Goal: Contribute content: Contribute content

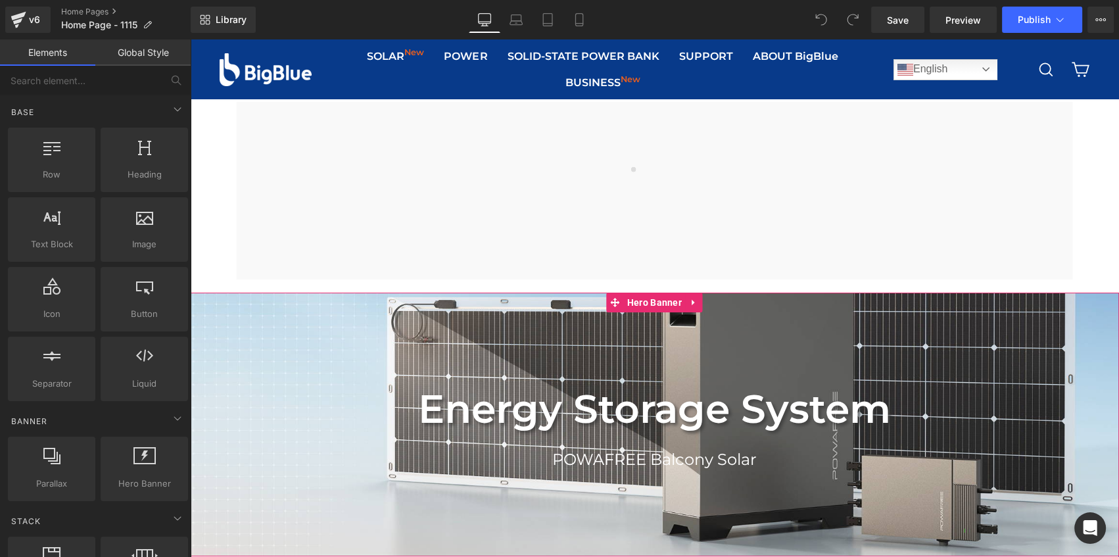
drag, startPoint x: 645, startPoint y: 305, endPoint x: 628, endPoint y: 331, distance: 31.0
click at [645, 305] on link at bounding box center [654, 425] width 929 height 264
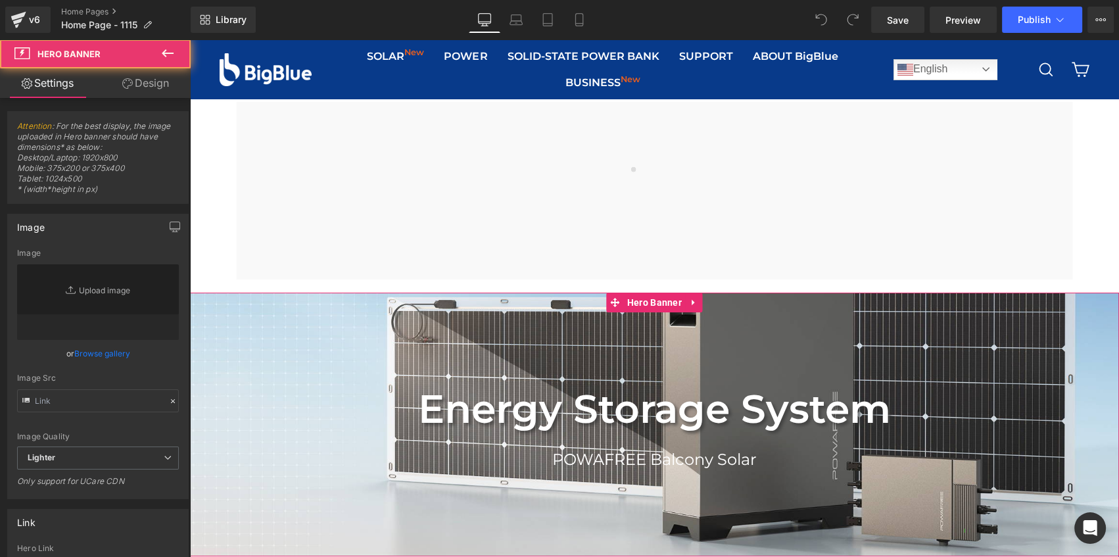
type input "[URL][DOMAIN_NAME]"
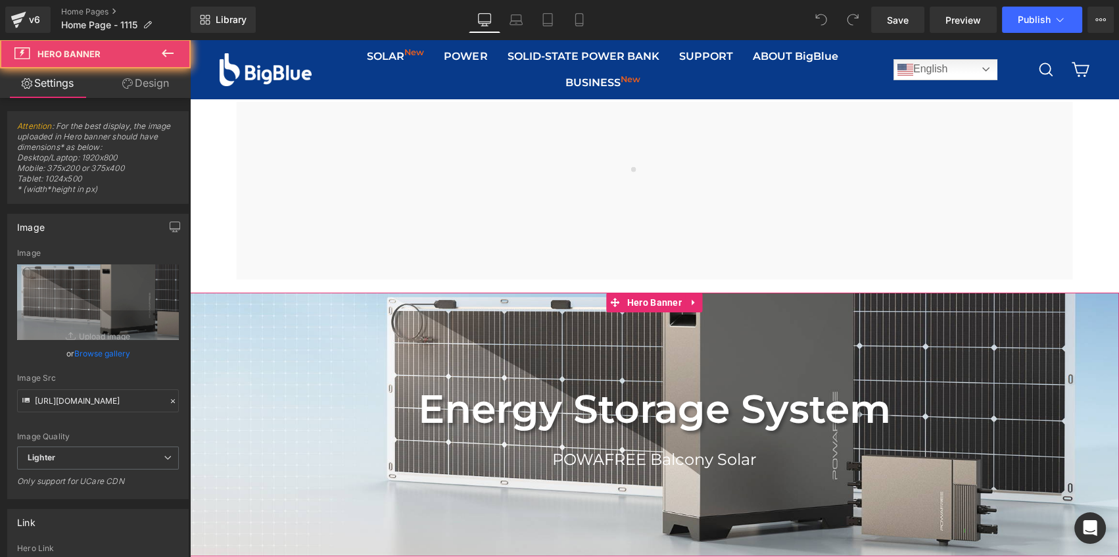
click at [620, 337] on link at bounding box center [654, 425] width 929 height 264
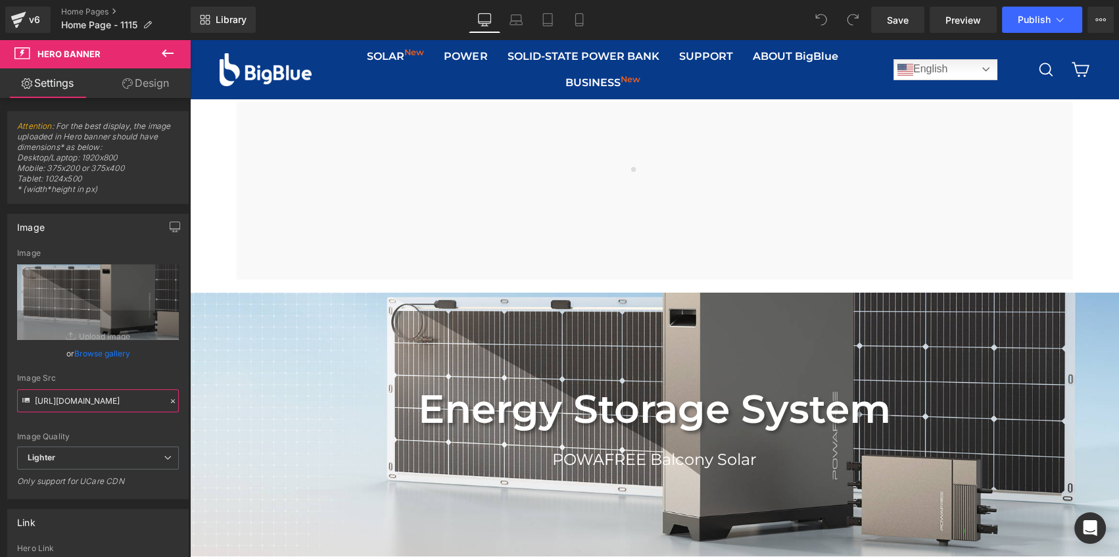
scroll to position [0, 615]
drag, startPoint x: 224, startPoint y: 440, endPoint x: 379, endPoint y: 447, distance: 154.6
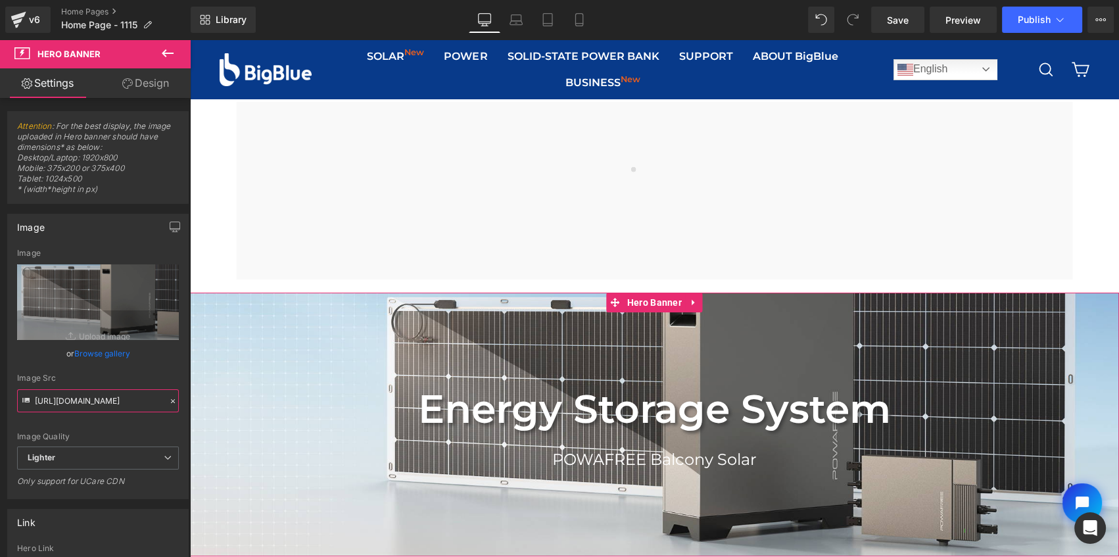
scroll to position [0, 0]
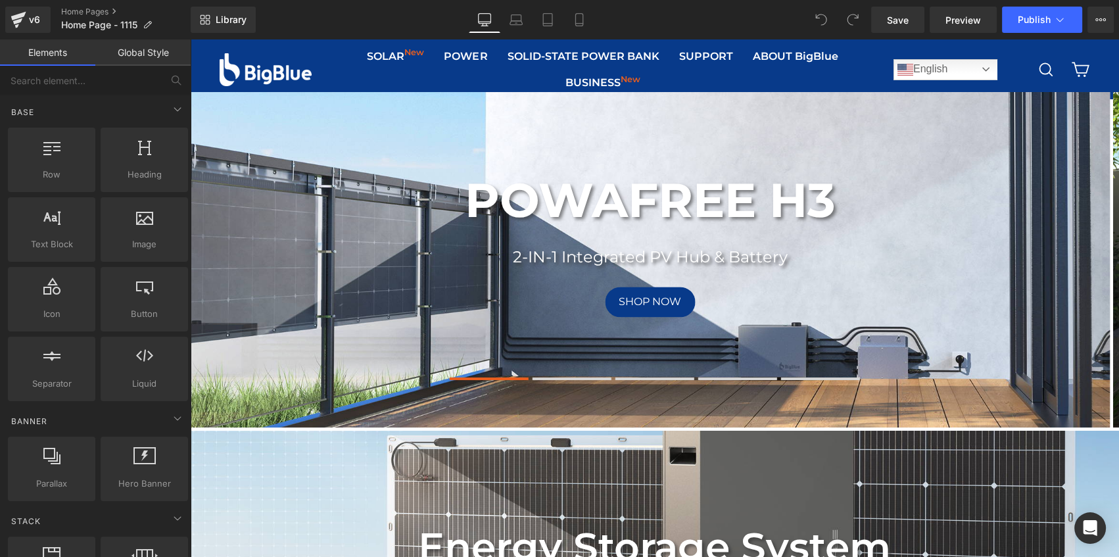
scroll to position [298, 0]
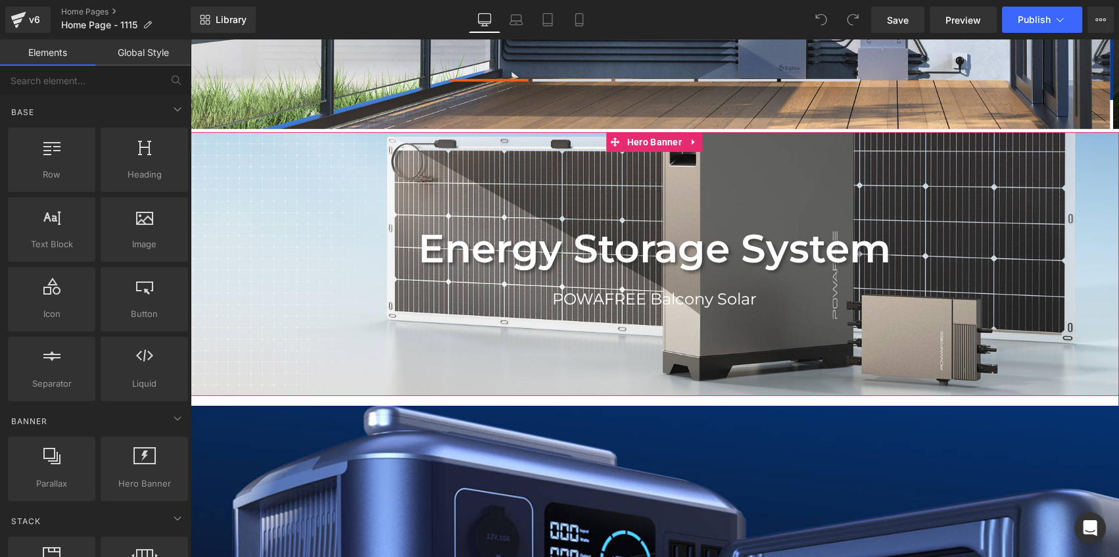
drag, startPoint x: 299, startPoint y: 210, endPoint x: 248, endPoint y: 228, distance: 53.6
click at [299, 210] on div "Energy Storage System Text Block POWAFREE Balcony Solar Text Block Row" at bounding box center [654, 264] width 929 height 264
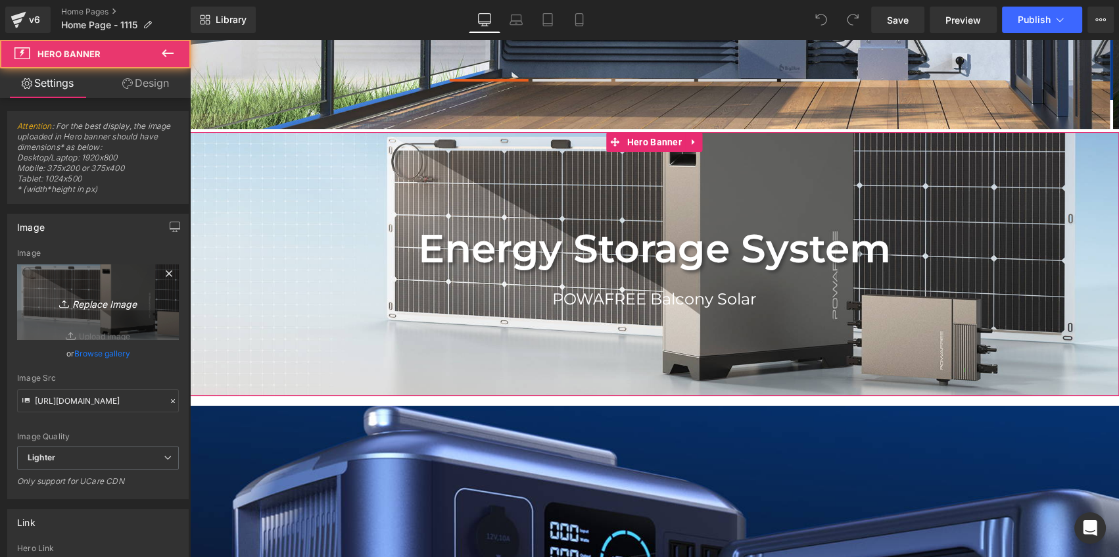
click at [97, 302] on icon "Replace Image" at bounding box center [97, 302] width 105 height 16
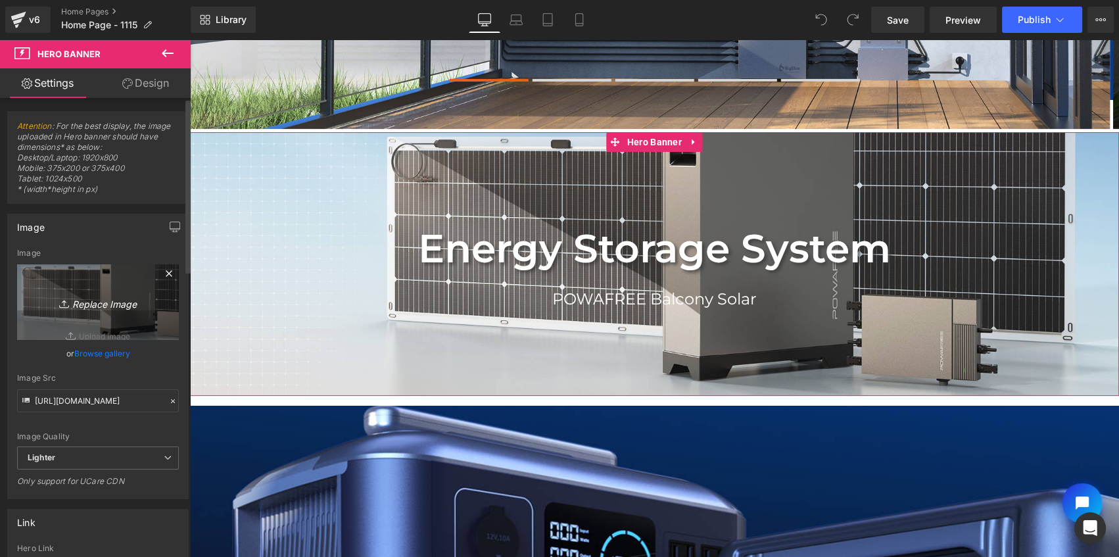
scroll to position [0, 0]
type input "C:\fakepath\POWAFREE Banner.jpg"
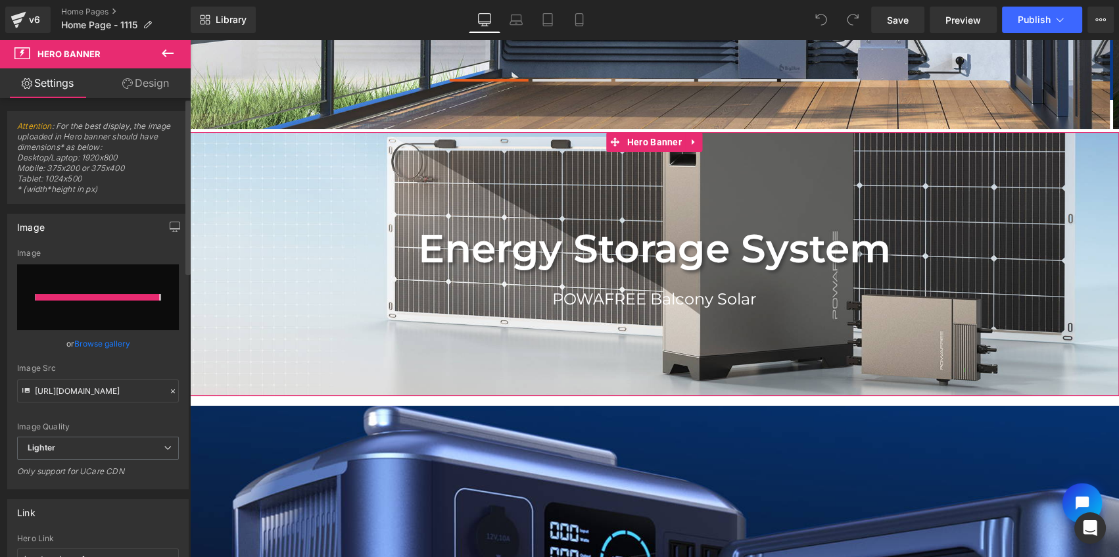
type input "https://ucarecdn.com/e76832c8-5307-468c-8eed-90d2e741998d/-/format/auto/-/previ…"
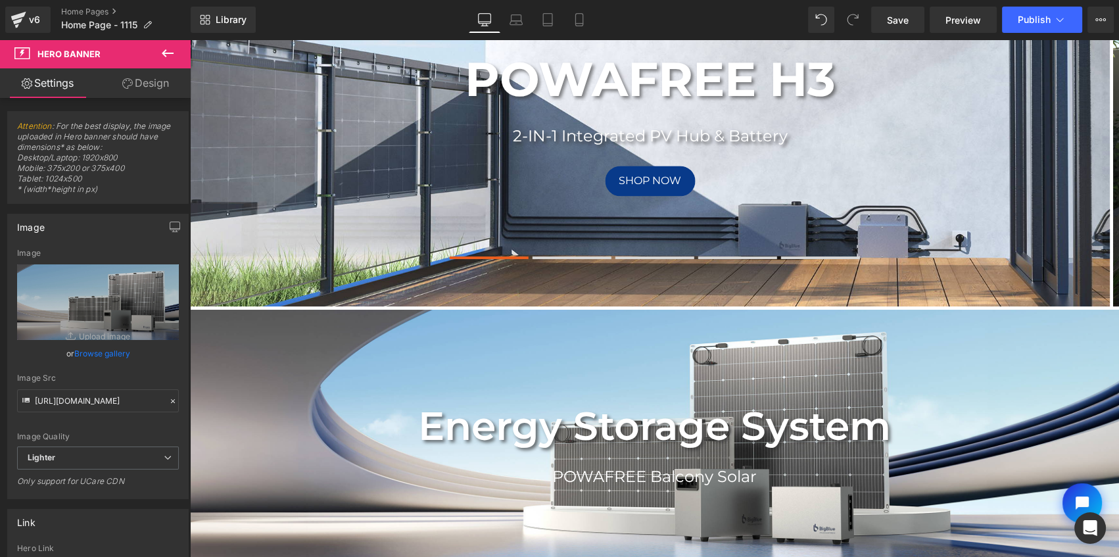
scroll to position [119, 0]
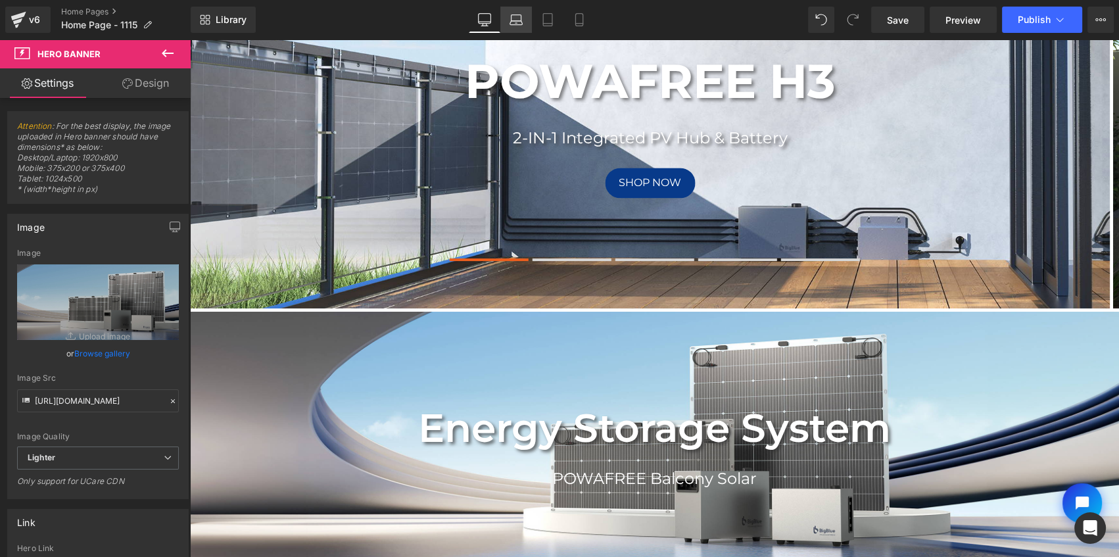
click at [523, 23] on icon at bounding box center [516, 23] width 12 height 4
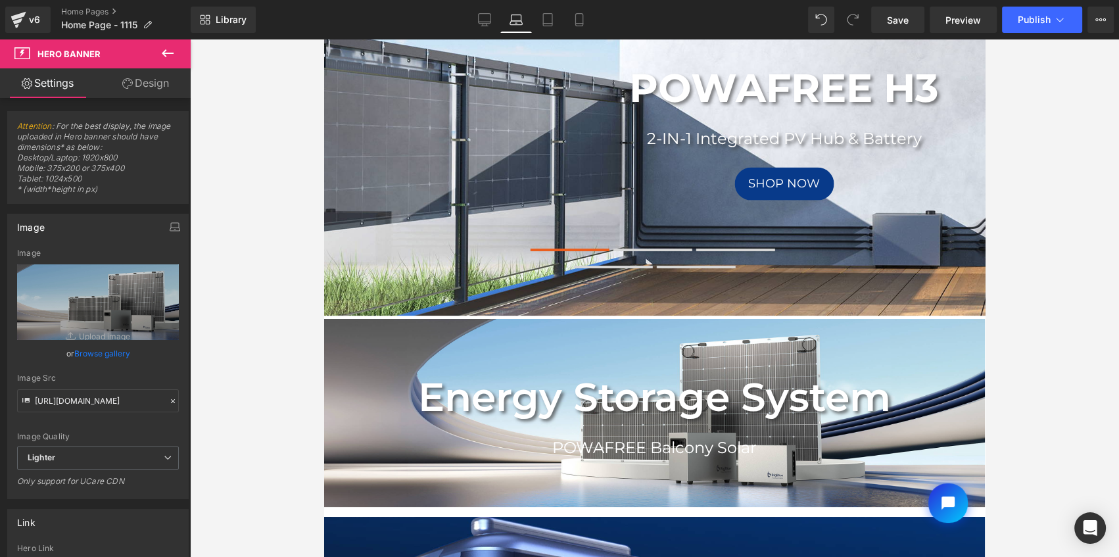
scroll to position [216, 0]
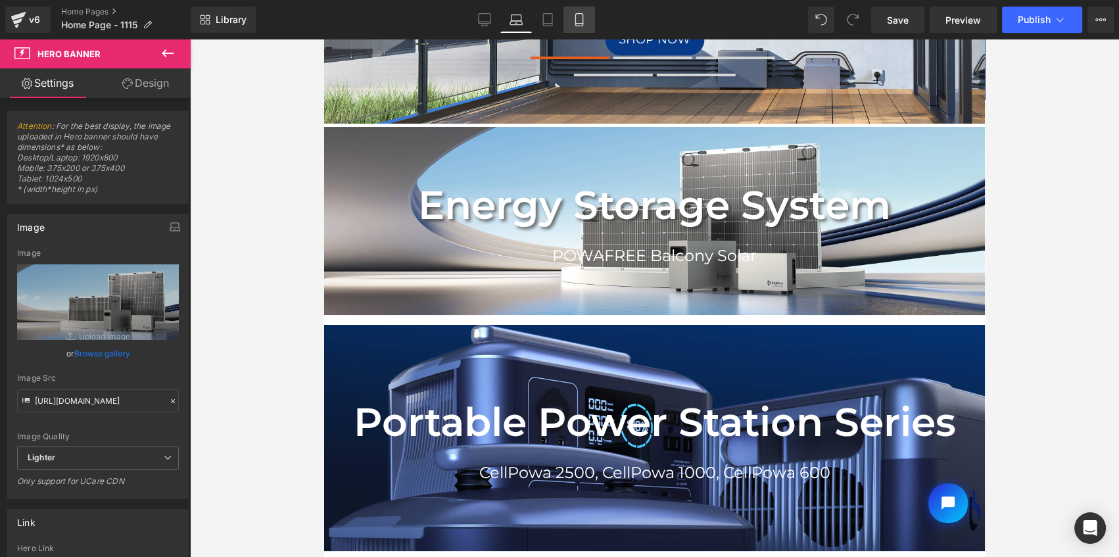
click at [579, 20] on icon at bounding box center [579, 19] width 13 height 13
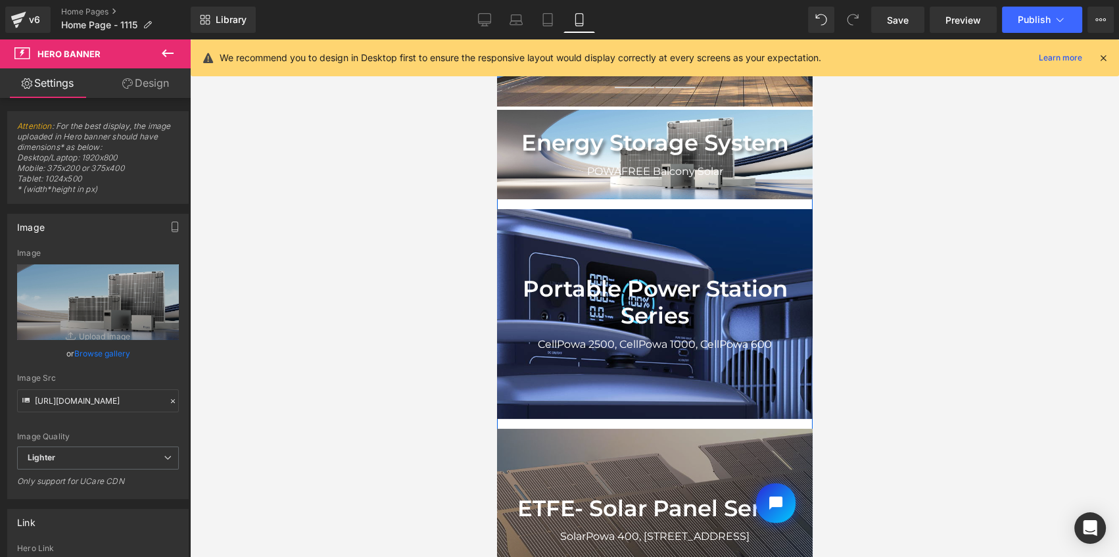
scroll to position [37, 0]
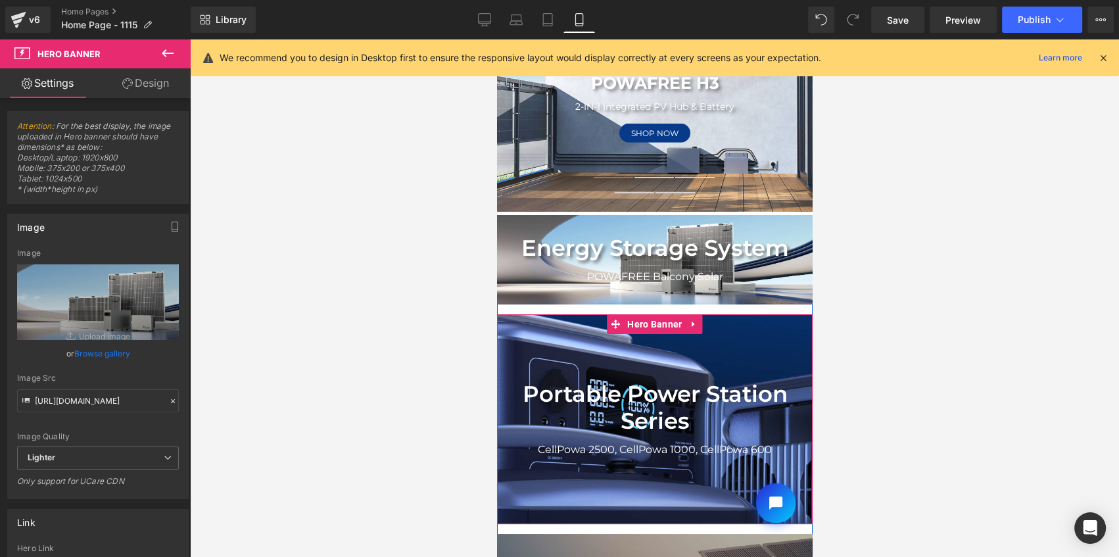
click at [714, 348] on div at bounding box center [654, 418] width 316 height 209
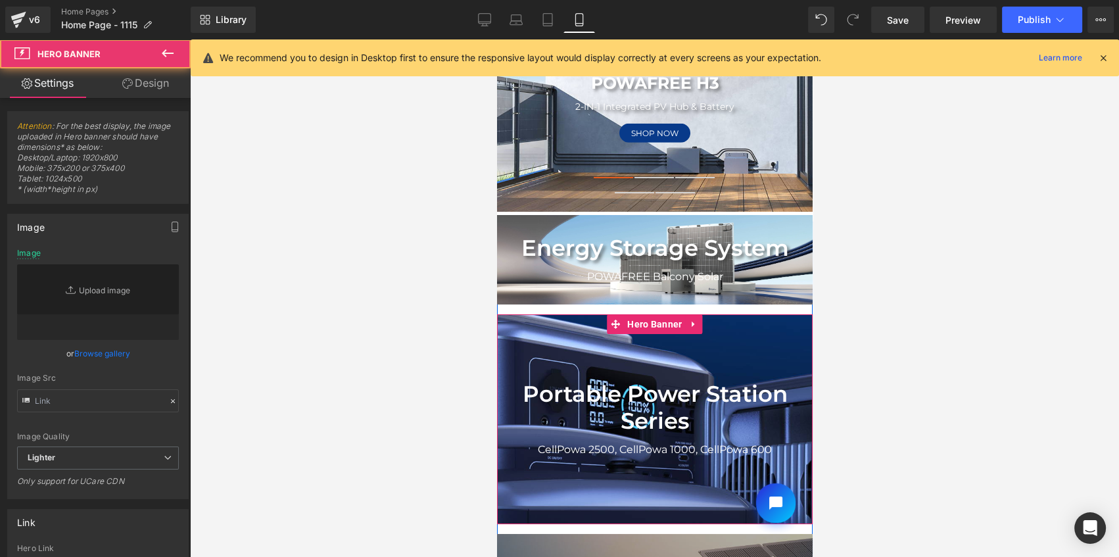
type input "https://ucarecdn.com/a581249d-3d1f-4632-8cf6-eb93275e692e/-/format/auto/-/previ…"
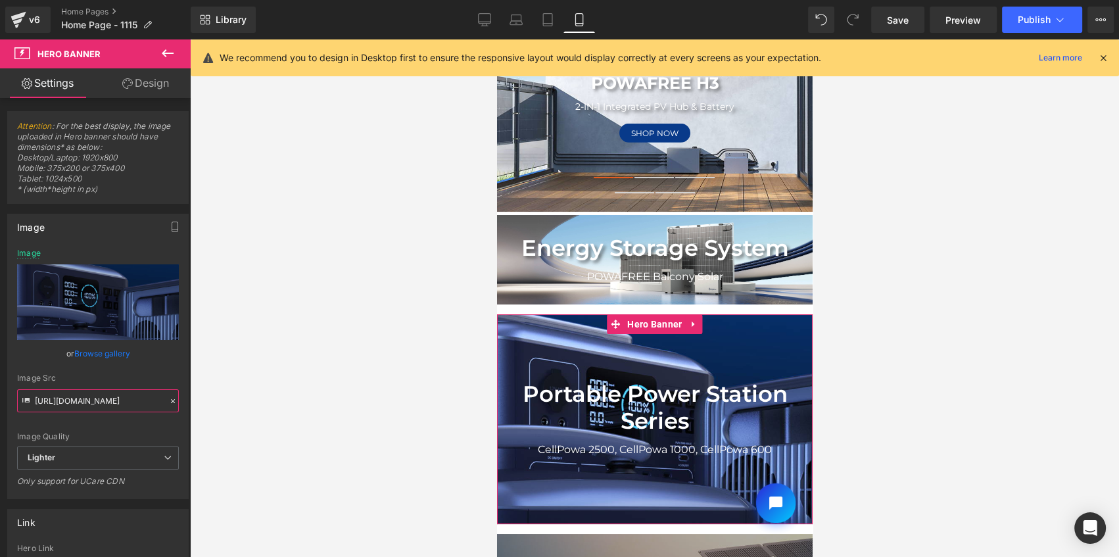
scroll to position [0, 393]
drag, startPoint x: 34, startPoint y: 401, endPoint x: 212, endPoint y: 405, distance: 178.2
click at [234, 405] on div "You are previewing how the will restyle your page. You can not edit Elements in…" at bounding box center [559, 289] width 1119 height 579
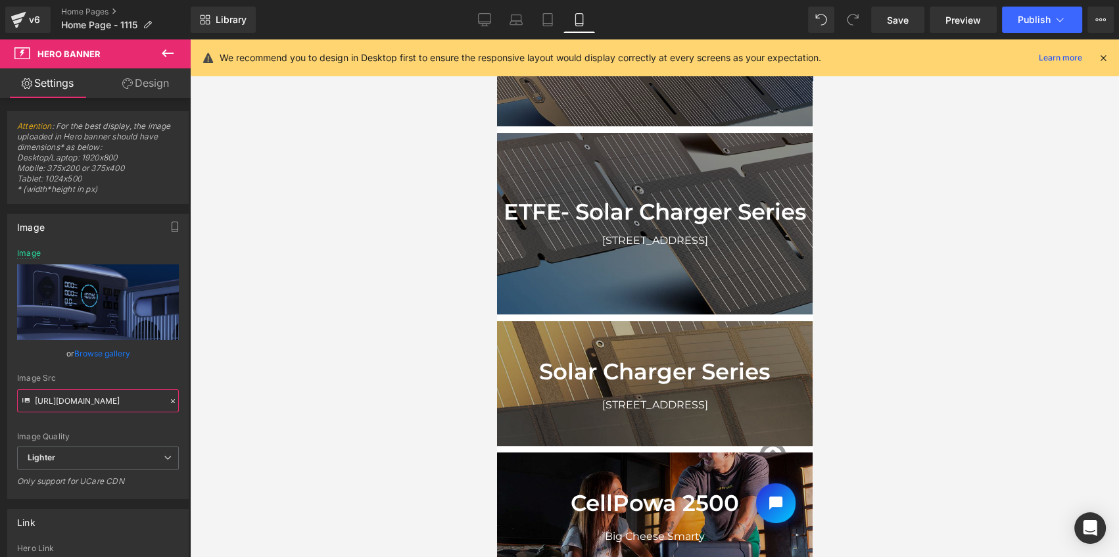
scroll to position [657, 0]
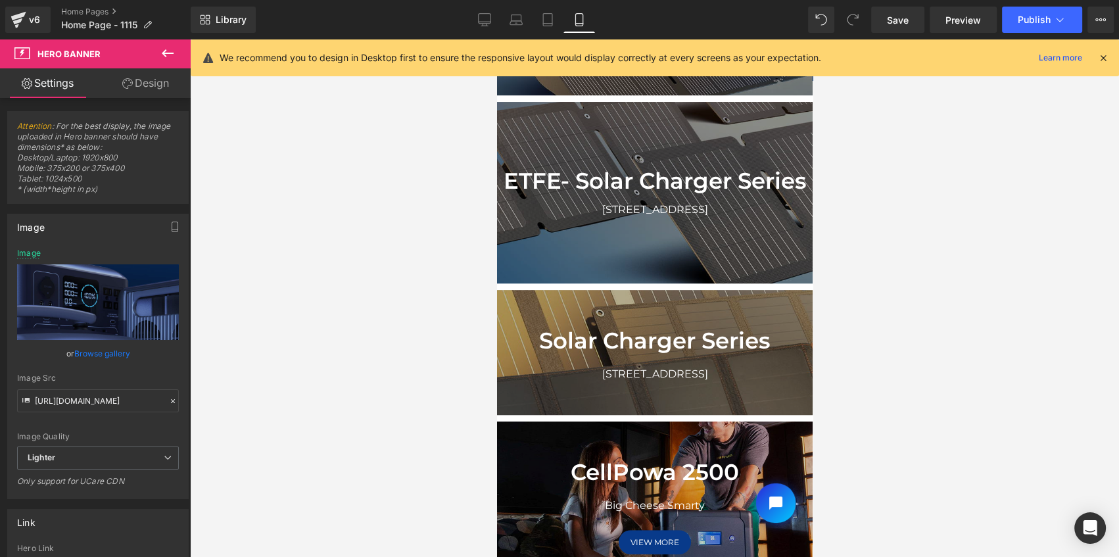
click at [737, 318] on div at bounding box center [654, 352] width 316 height 125
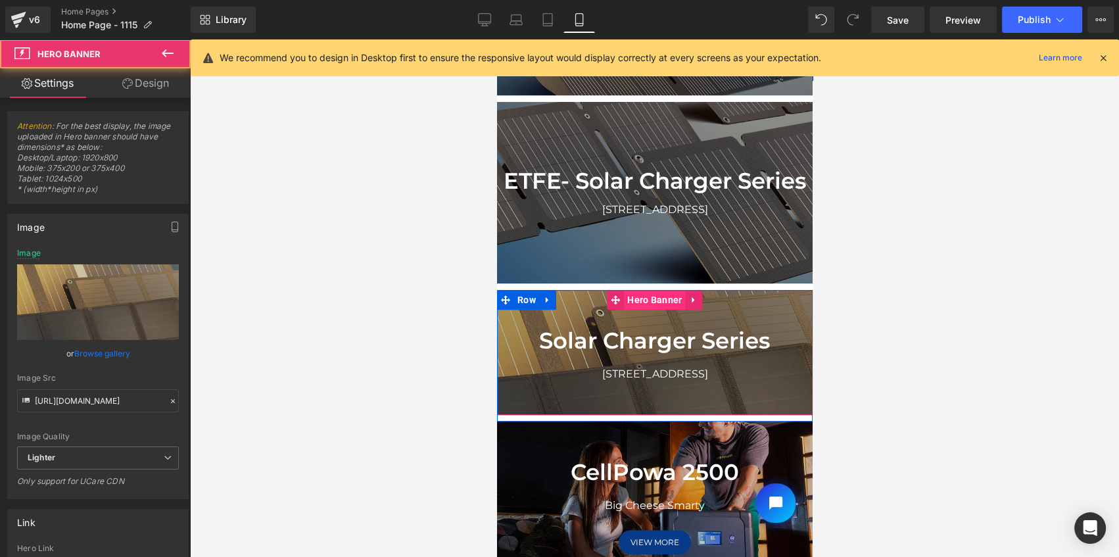
click at [657, 310] on span "Hero Banner" at bounding box center [653, 300] width 61 height 20
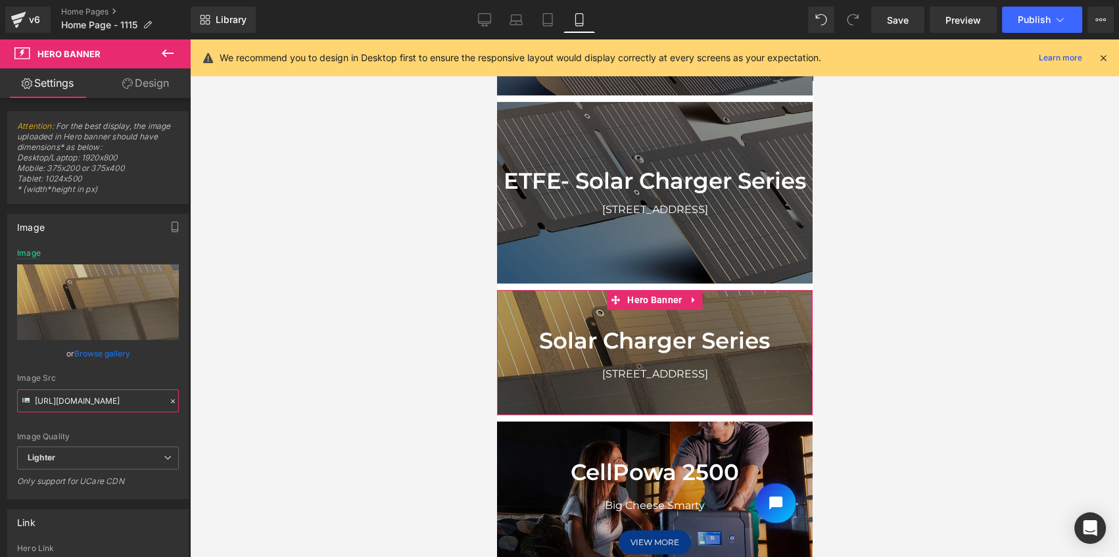
scroll to position [0, 392]
drag, startPoint x: 34, startPoint y: 403, endPoint x: 213, endPoint y: 406, distance: 179.5
click at [213, 406] on div "Hero Banner You are previewing how the will restyle your page. You can not edit…" at bounding box center [559, 289] width 1119 height 579
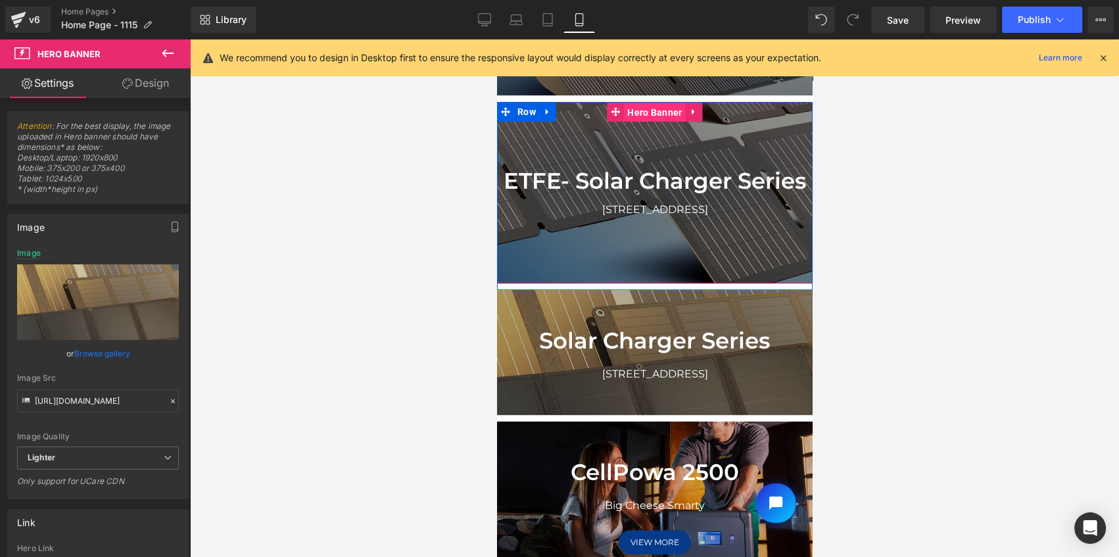
click at [648, 122] on span "Hero Banner" at bounding box center [653, 113] width 61 height 20
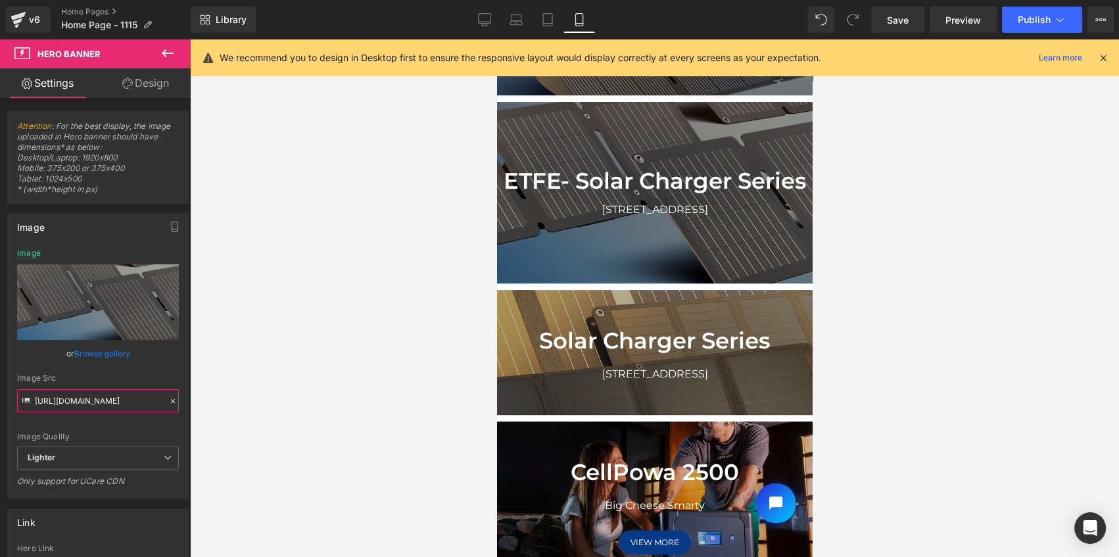
scroll to position [0, 394]
drag, startPoint x: 35, startPoint y: 400, endPoint x: 192, endPoint y: 408, distance: 157.3
click at [229, 408] on div "Hero Banner You are previewing how the will restyle your page. You can not edit…" at bounding box center [559, 289] width 1119 height 579
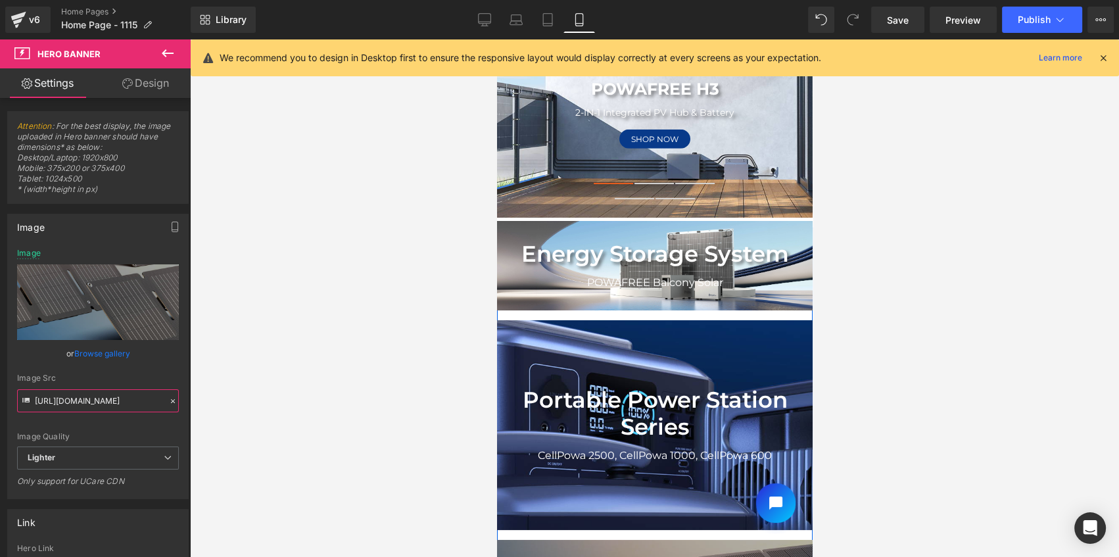
scroll to position [0, 0]
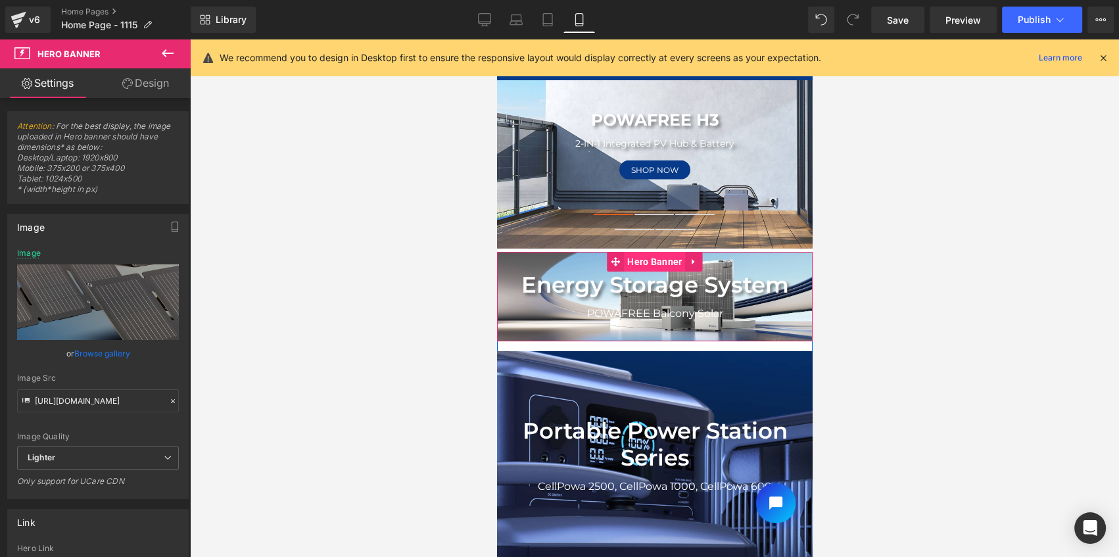
click at [655, 263] on span "Hero Banner" at bounding box center [653, 262] width 61 height 20
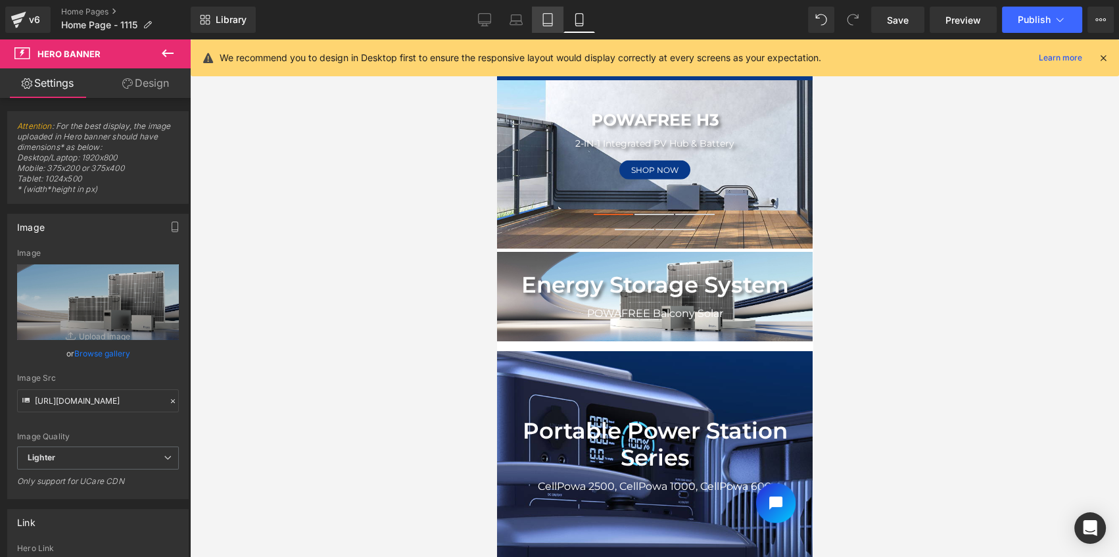
drag, startPoint x: 548, startPoint y: 14, endPoint x: 148, endPoint y: 46, distance: 400.9
click at [548, 14] on icon at bounding box center [547, 19] width 13 height 13
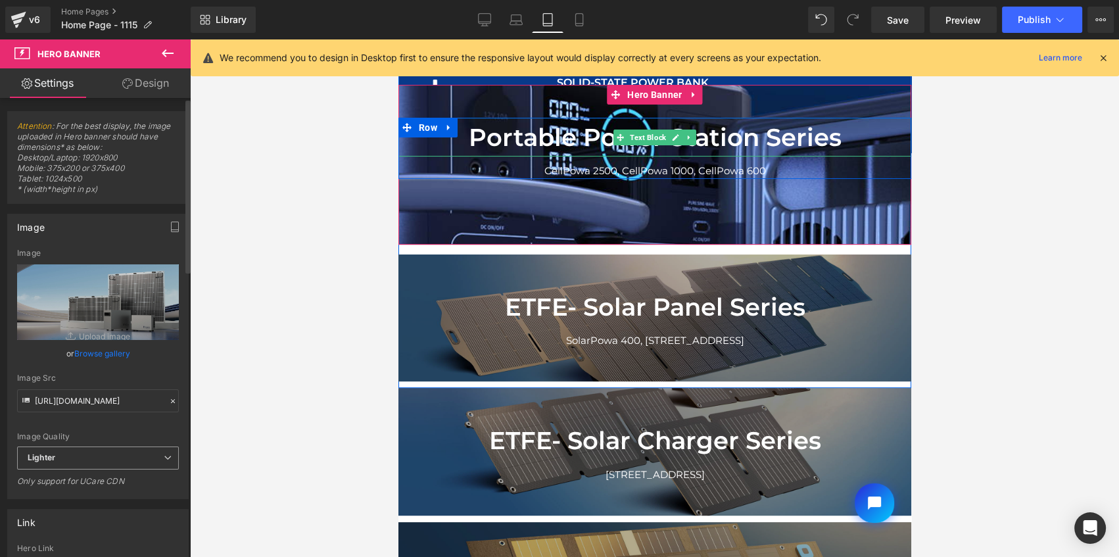
scroll to position [418, 0]
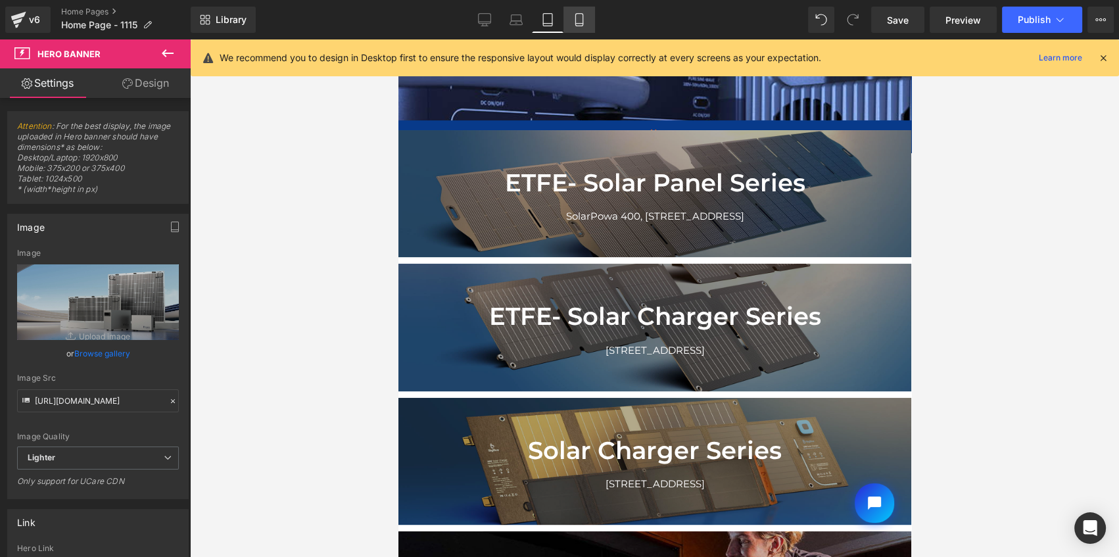
click at [582, 20] on icon at bounding box center [578, 20] width 7 height 12
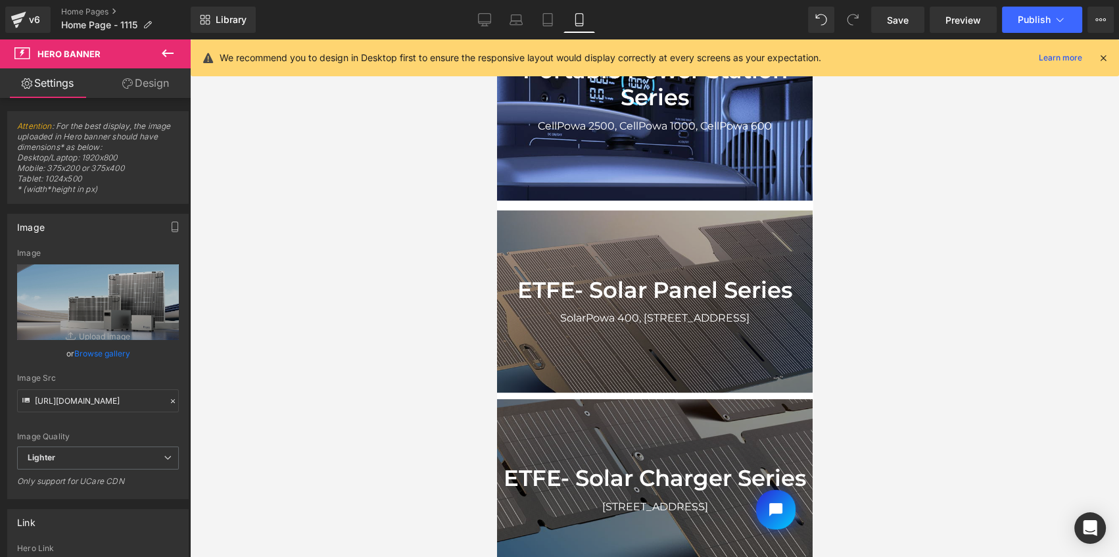
scroll to position [128, 0]
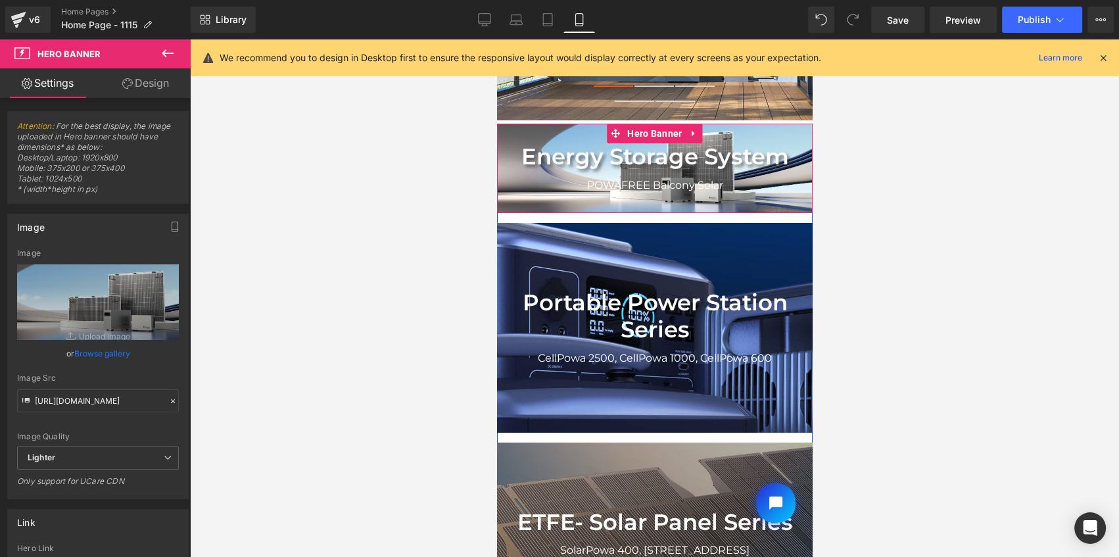
click at [783, 131] on div "Energy Storage System Text Block POWAFREE Balcony Solar Text Block Row" at bounding box center [654, 168] width 316 height 89
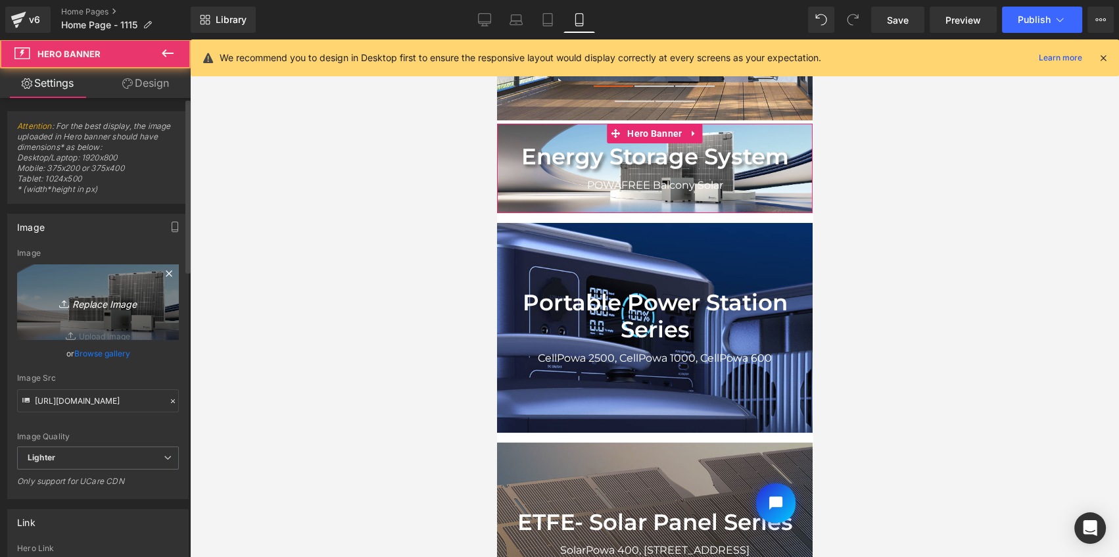
click at [112, 311] on link "Replace Image" at bounding box center [98, 302] width 162 height 76
type input "C:\fakepath\POWAFREE Banner-mob.jpg"
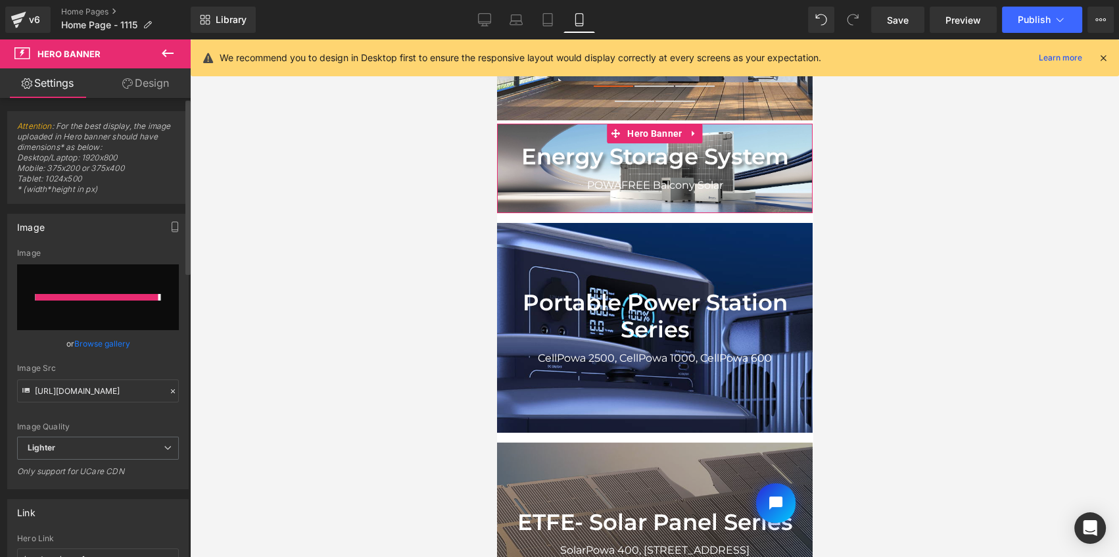
type input "https://ucarecdn.com/d0cc547d-c043-4eee-8575-85280396045a/-/format/auto/-/previ…"
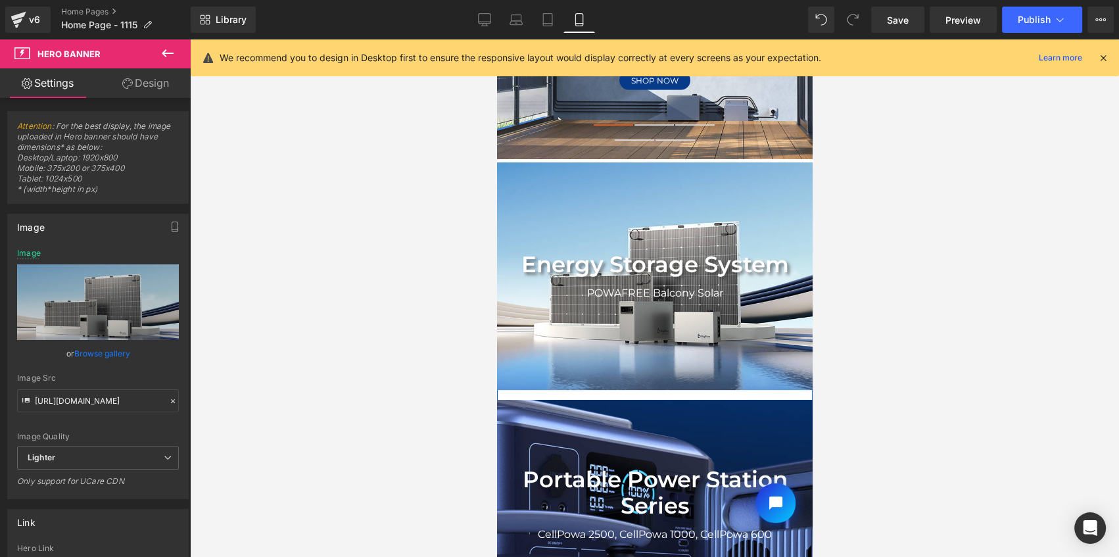
scroll to position [68, 0]
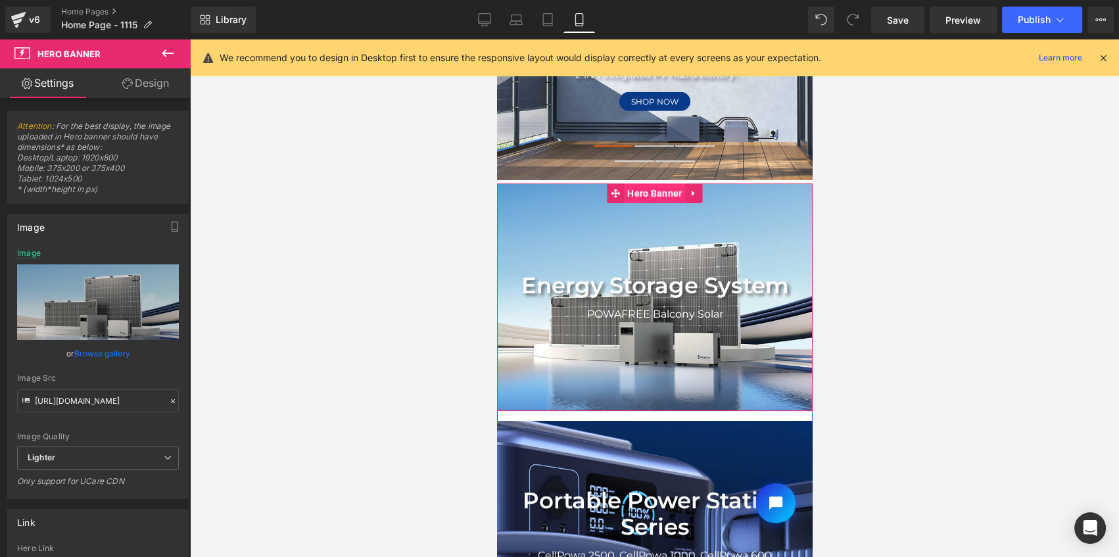
click at [649, 198] on span "Hero Banner" at bounding box center [653, 193] width 61 height 20
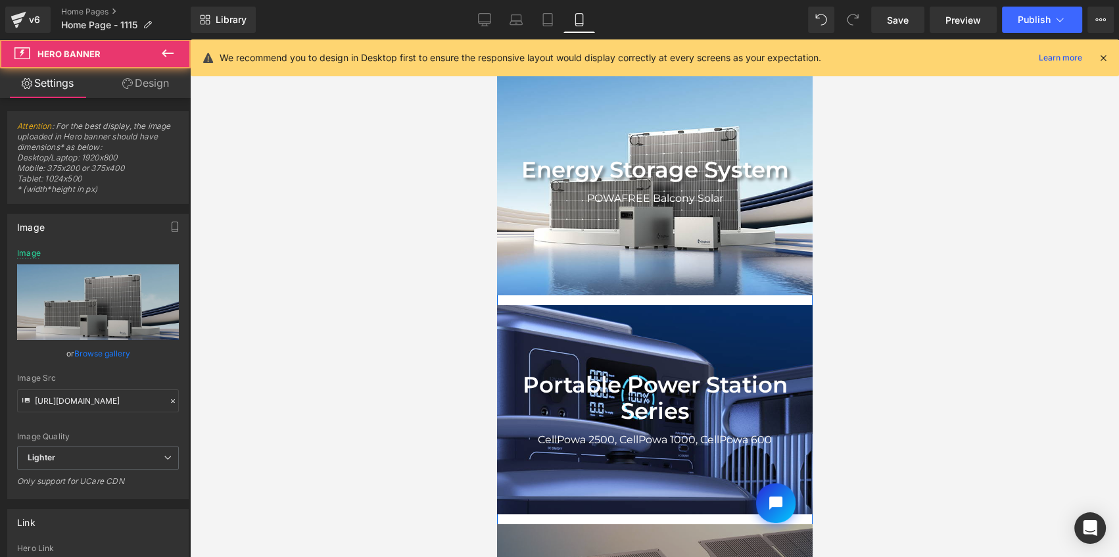
scroll to position [188, 0]
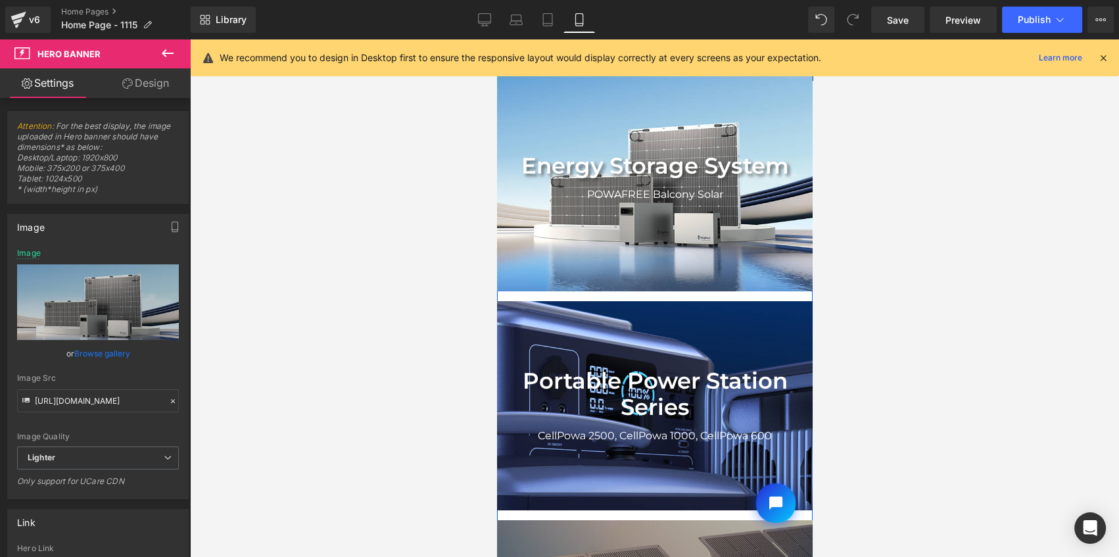
click at [654, 313] on div "Portable Power Station Series Text Block CellPowa 2500, CellPowa 1000, CellPowa…" at bounding box center [654, 405] width 316 height 209
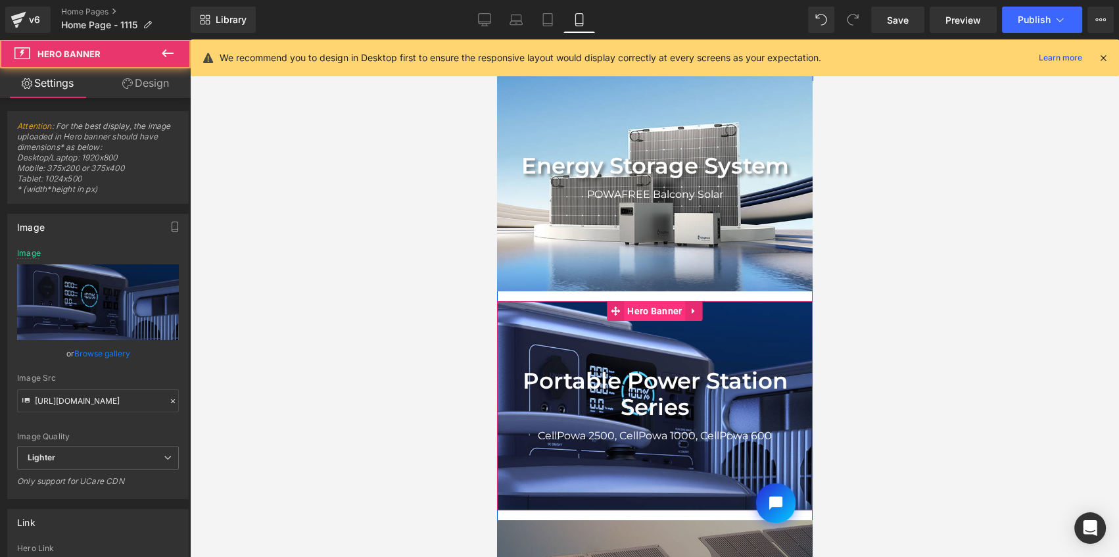
click at [655, 312] on span "Hero Banner" at bounding box center [653, 311] width 61 height 20
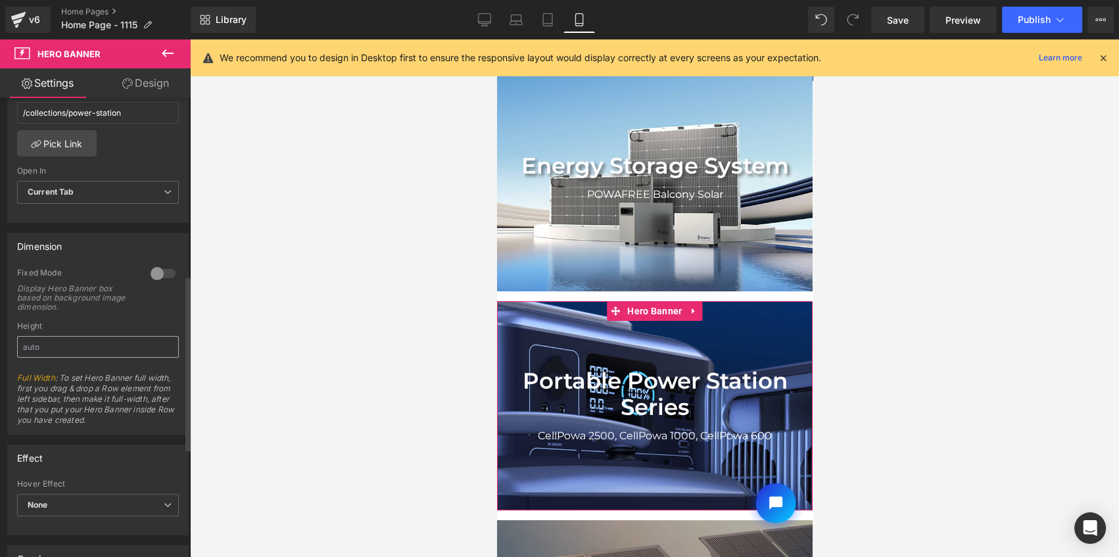
scroll to position [453, 0]
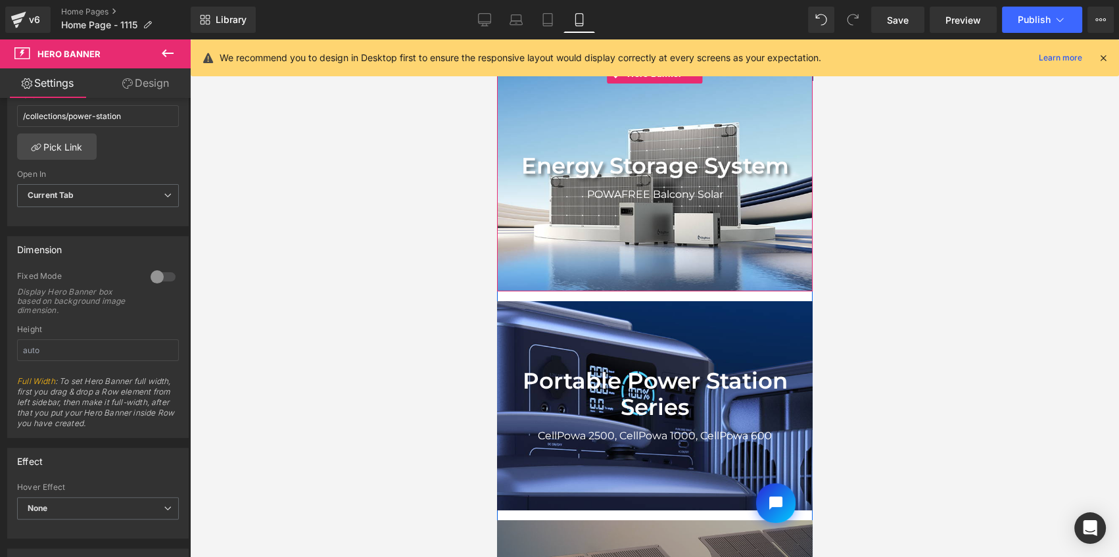
click at [637, 231] on div "Energy Storage System Text Block POWAFREE Balcony Solar Text Block Row" at bounding box center [654, 177] width 316 height 227
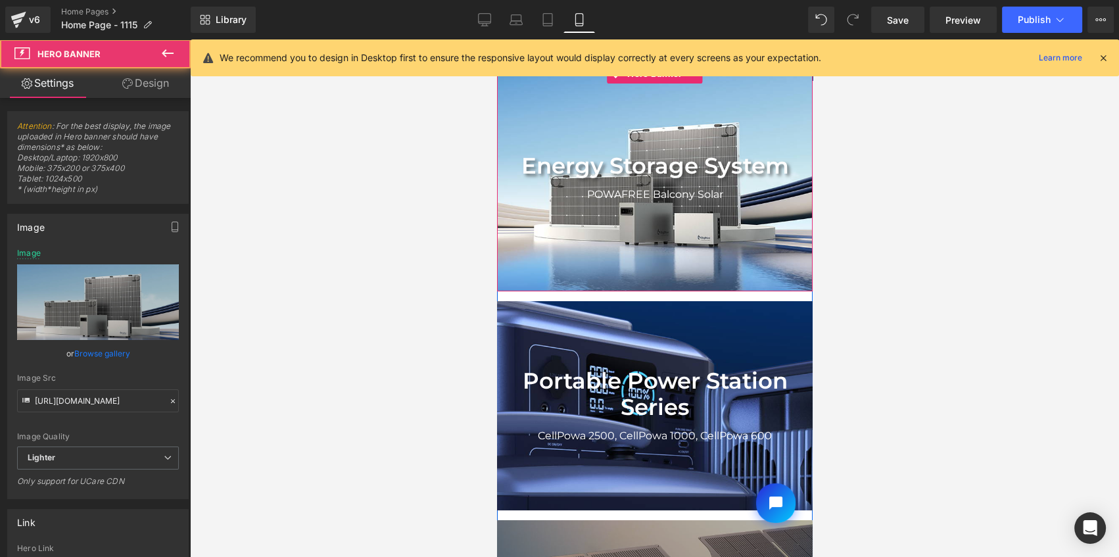
click at [654, 106] on div "Energy Storage System Text Block POWAFREE Balcony Solar Text Block Row" at bounding box center [654, 177] width 316 height 227
click at [638, 80] on span "Hero Banner" at bounding box center [653, 74] width 61 height 20
click at [141, 89] on link "Design" at bounding box center [145, 83] width 95 height 30
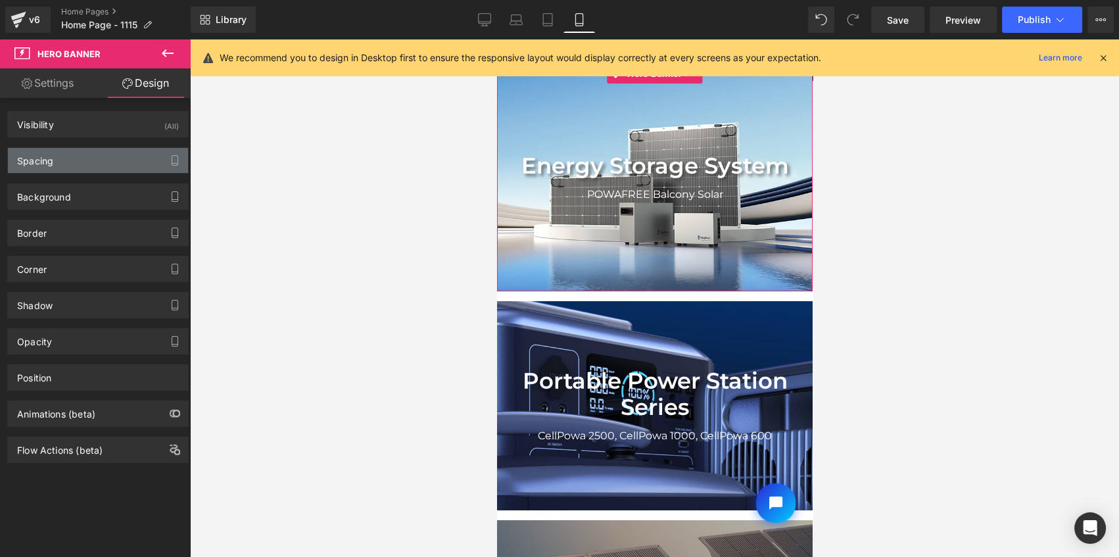
click at [95, 158] on div "Spacing" at bounding box center [98, 160] width 180 height 25
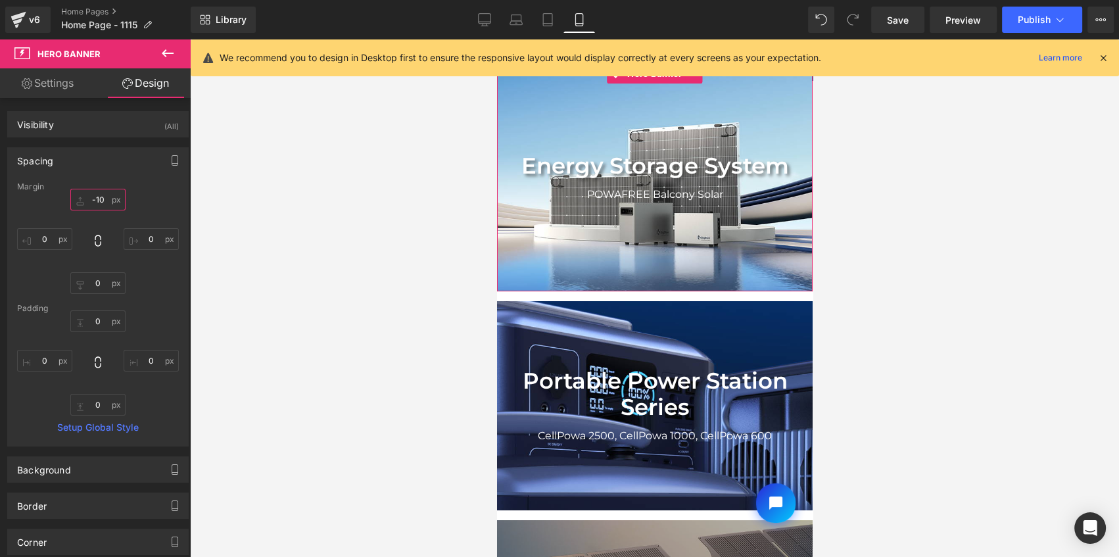
click at [99, 201] on input "-10" at bounding box center [97, 200] width 55 height 22
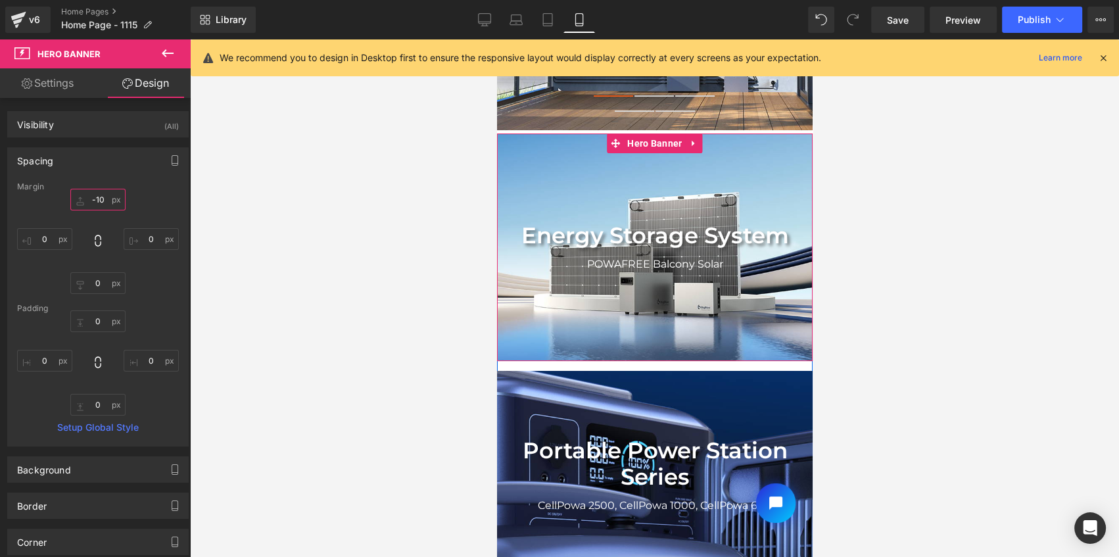
scroll to position [9, 0]
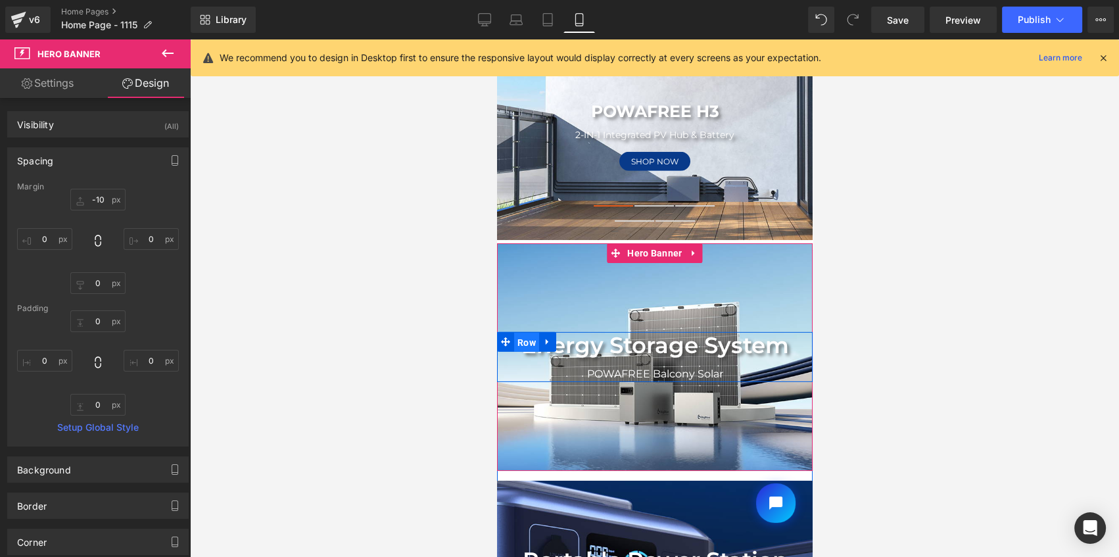
click at [526, 339] on span "Row" at bounding box center [525, 343] width 25 height 20
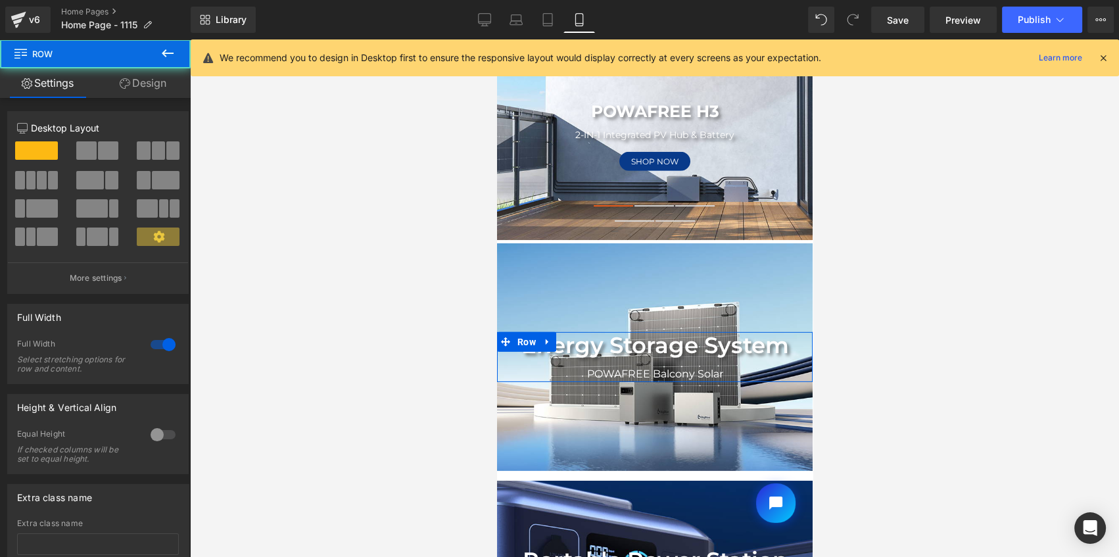
click at [153, 89] on link "Design" at bounding box center [142, 83] width 95 height 30
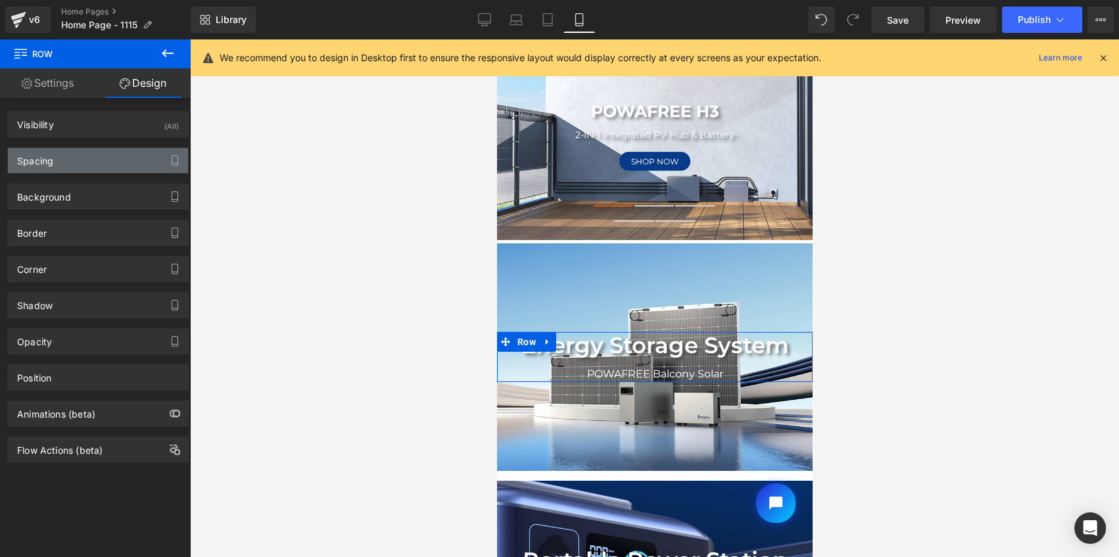
type input "0"
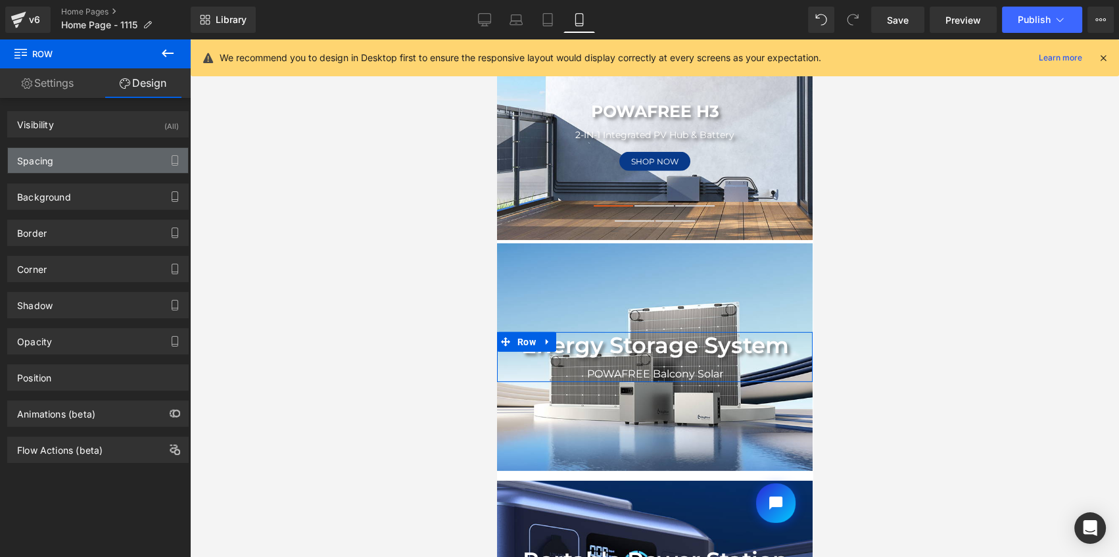
type input "0"
click at [72, 158] on div "Spacing" at bounding box center [98, 160] width 180 height 25
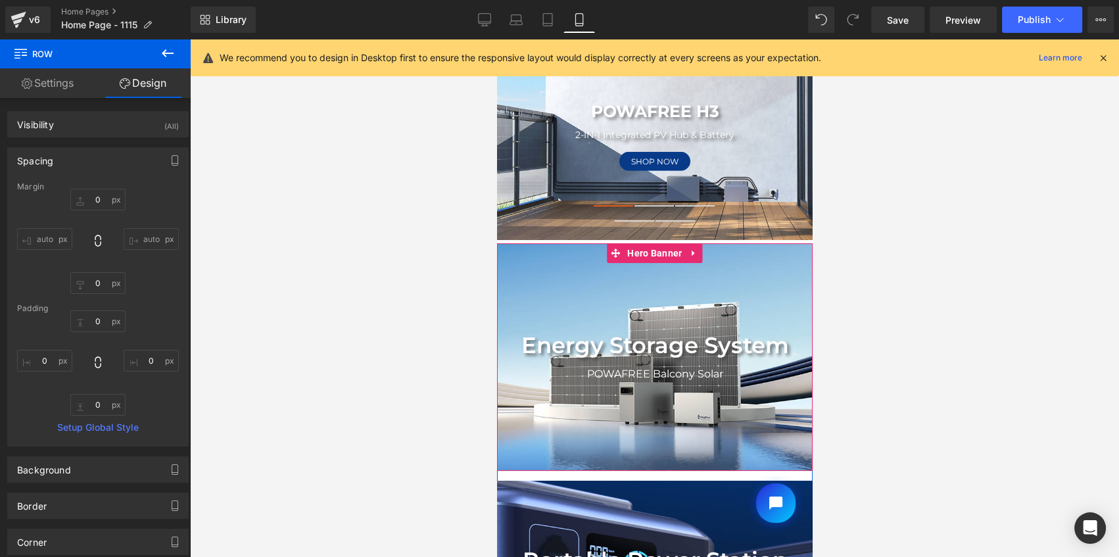
click at [628, 414] on div "Energy Storage System Text Block POWAFREE Balcony Solar Text Block Row" at bounding box center [654, 356] width 316 height 227
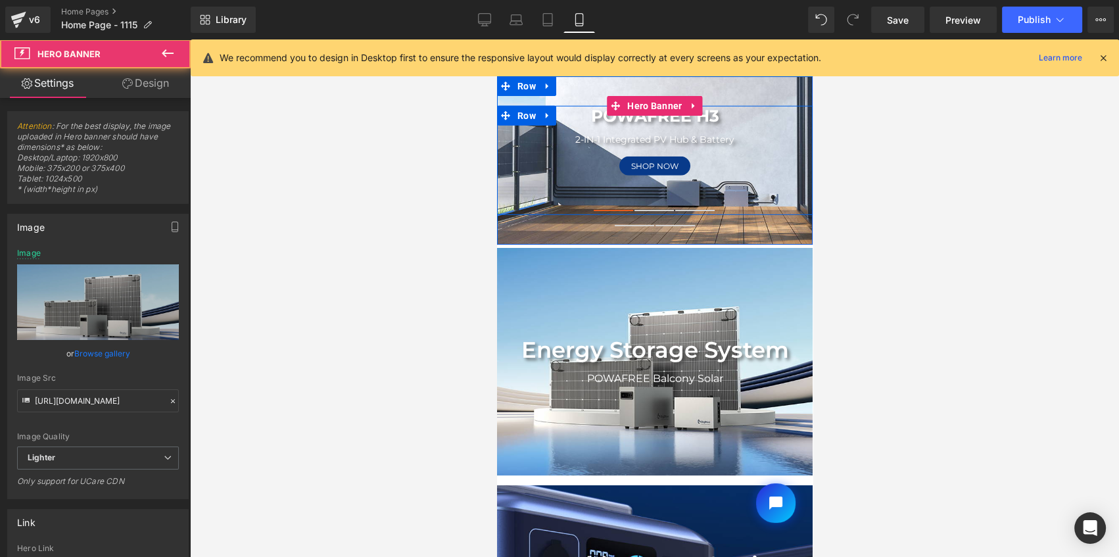
scroll to position [0, 0]
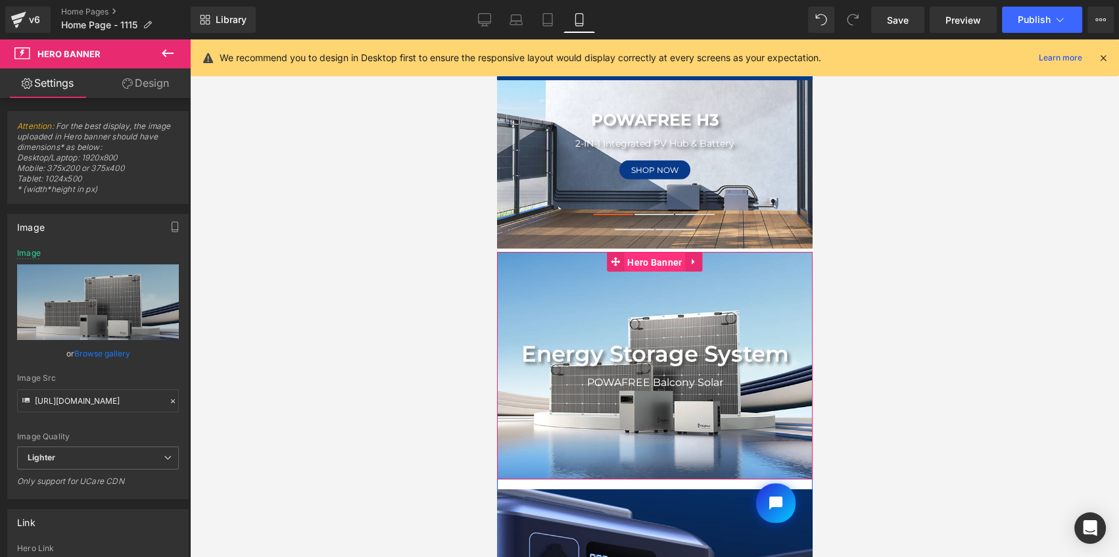
click at [625, 264] on span "Hero Banner" at bounding box center [653, 262] width 61 height 20
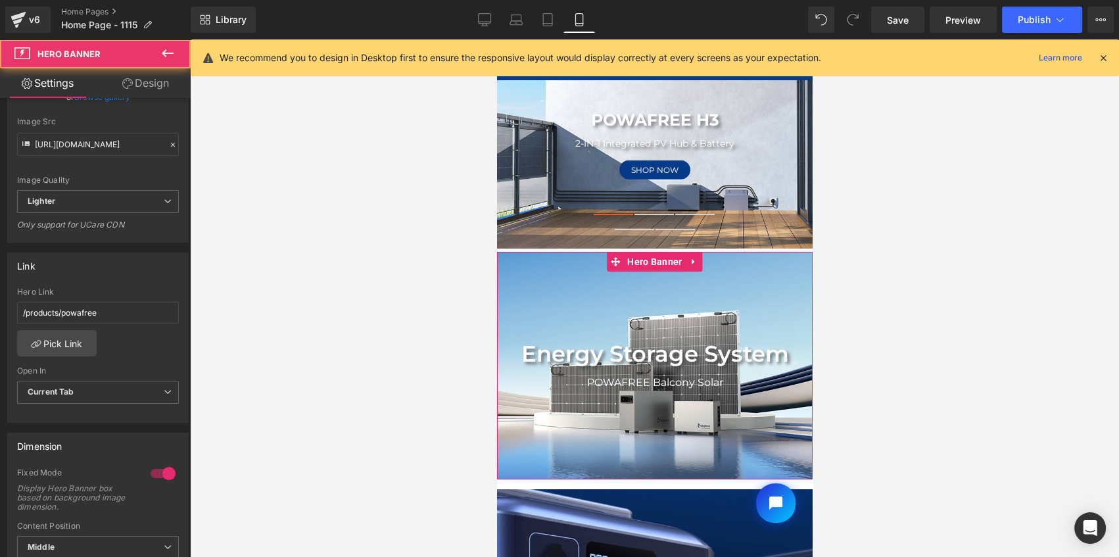
scroll to position [358, 0]
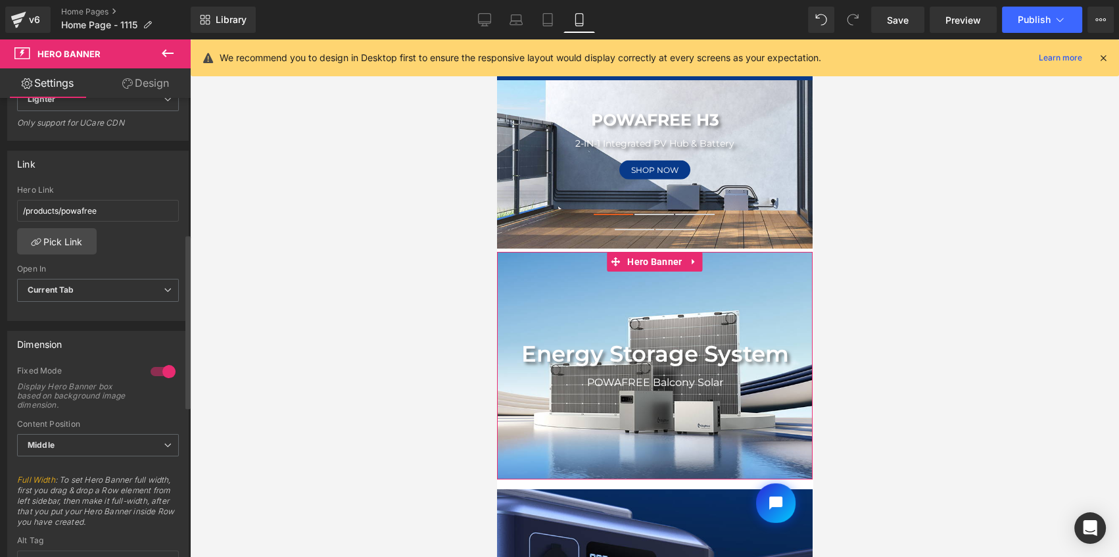
click at [153, 372] on div at bounding box center [163, 371] width 32 height 21
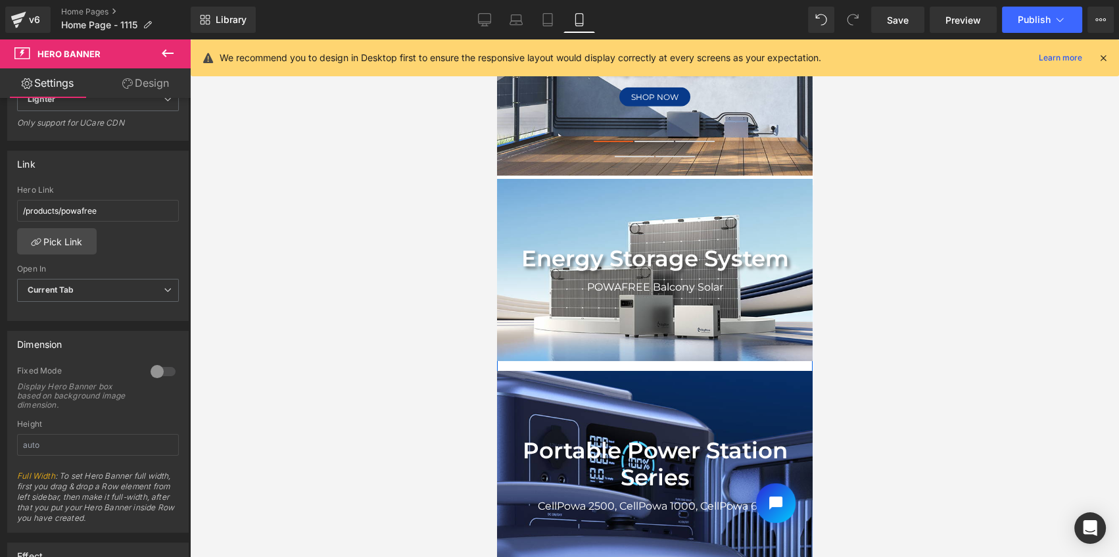
scroll to position [239, 0]
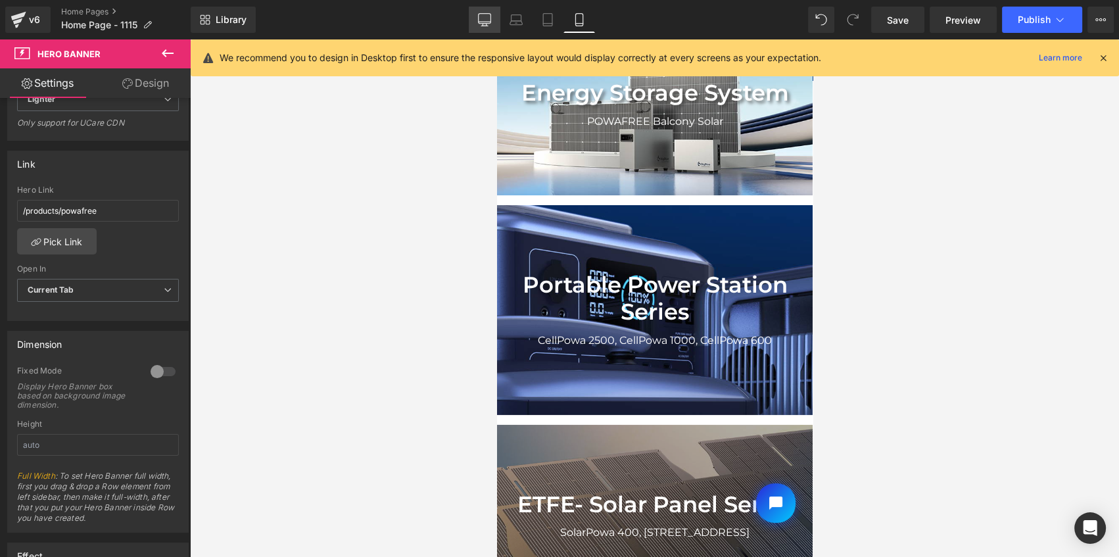
drag, startPoint x: 494, startPoint y: 19, endPoint x: 351, endPoint y: 106, distance: 167.0
click at [494, 19] on link "Desktop" at bounding box center [485, 20] width 32 height 26
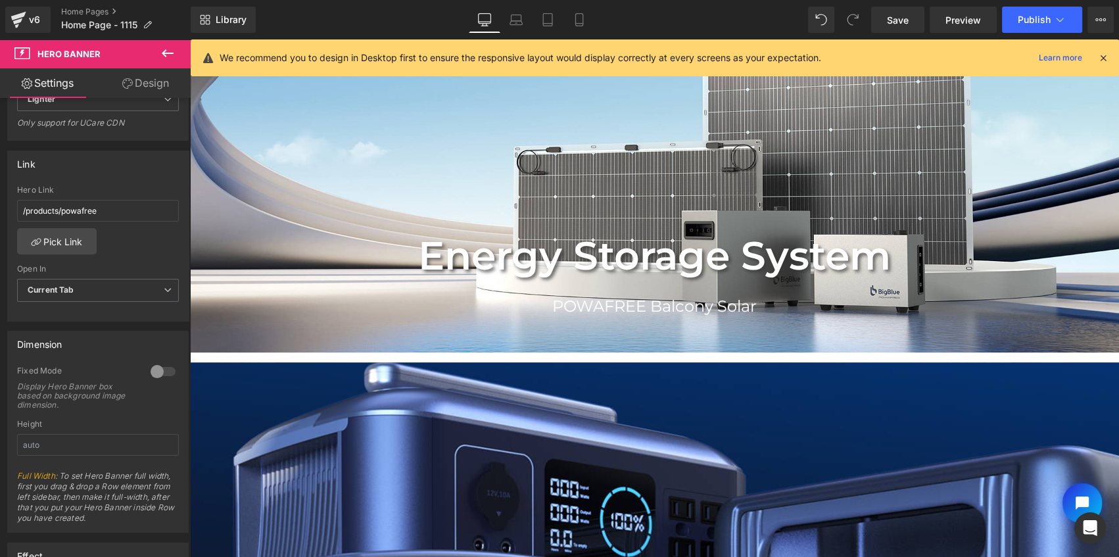
scroll to position [276, 0]
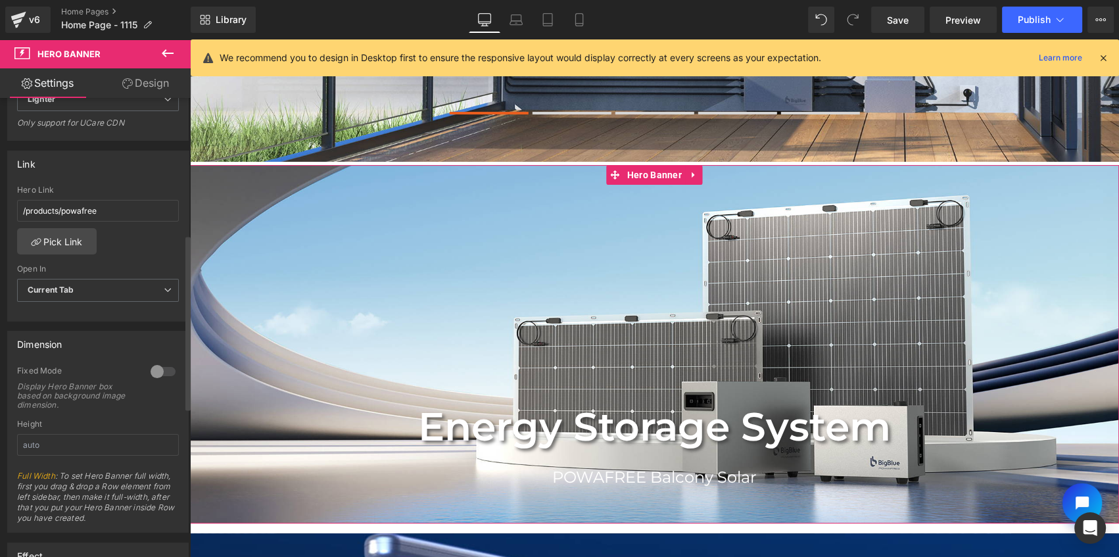
click at [165, 366] on div at bounding box center [163, 371] width 32 height 21
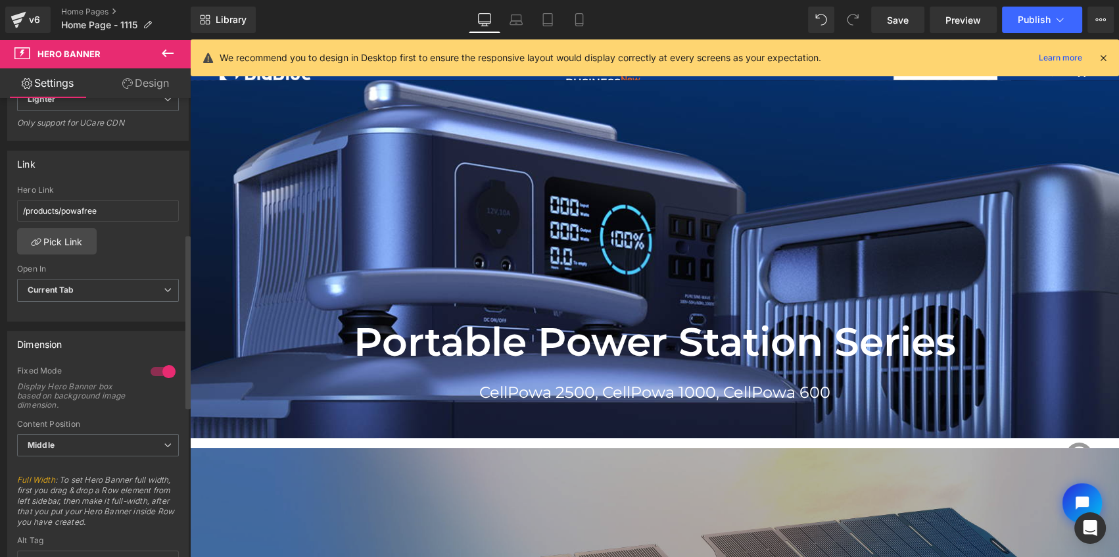
click at [149, 368] on div at bounding box center [163, 371] width 32 height 21
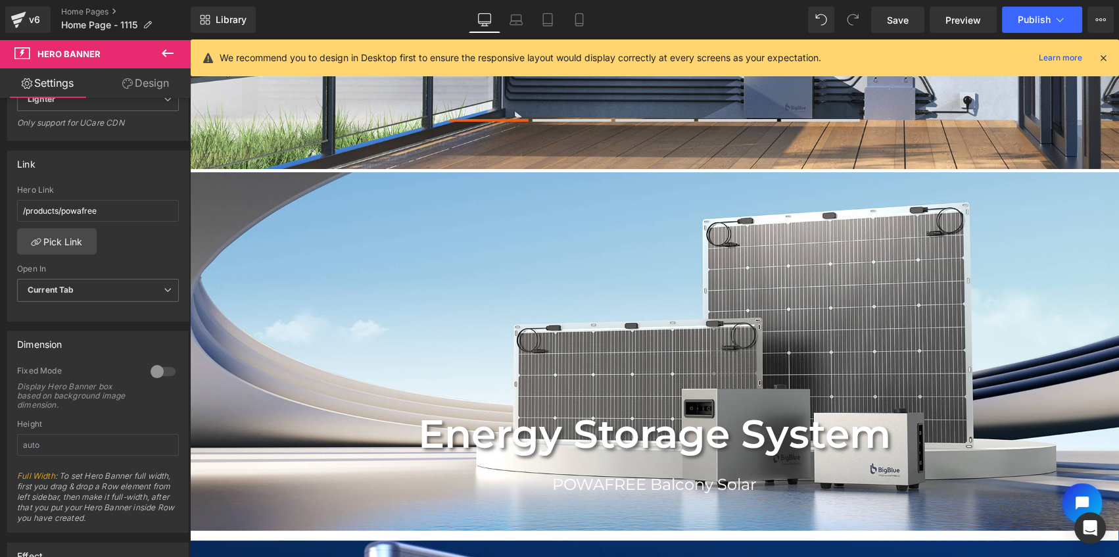
scroll to position [251, 0]
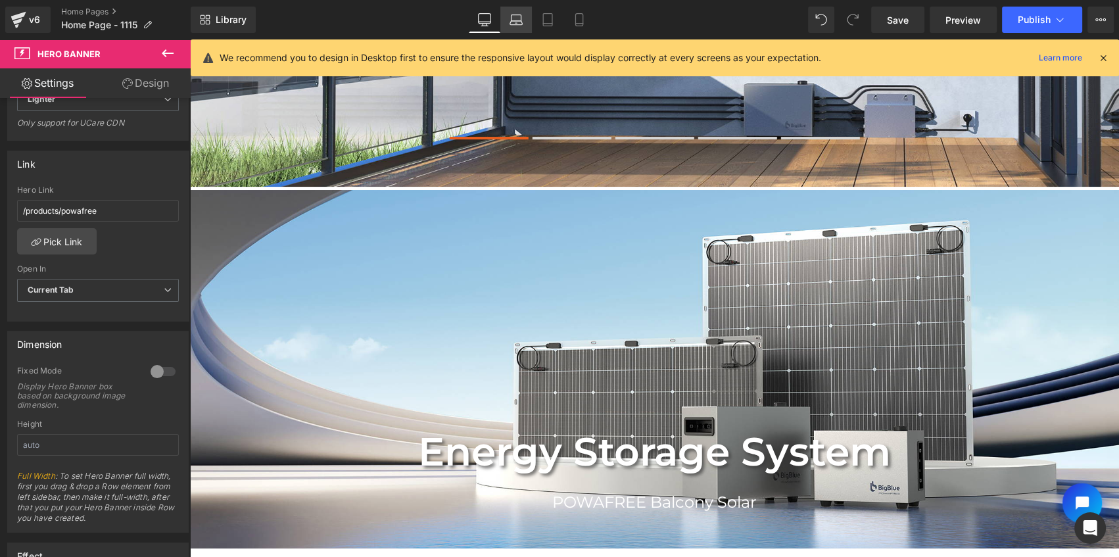
click at [526, 22] on link "Laptop" at bounding box center [516, 20] width 32 height 26
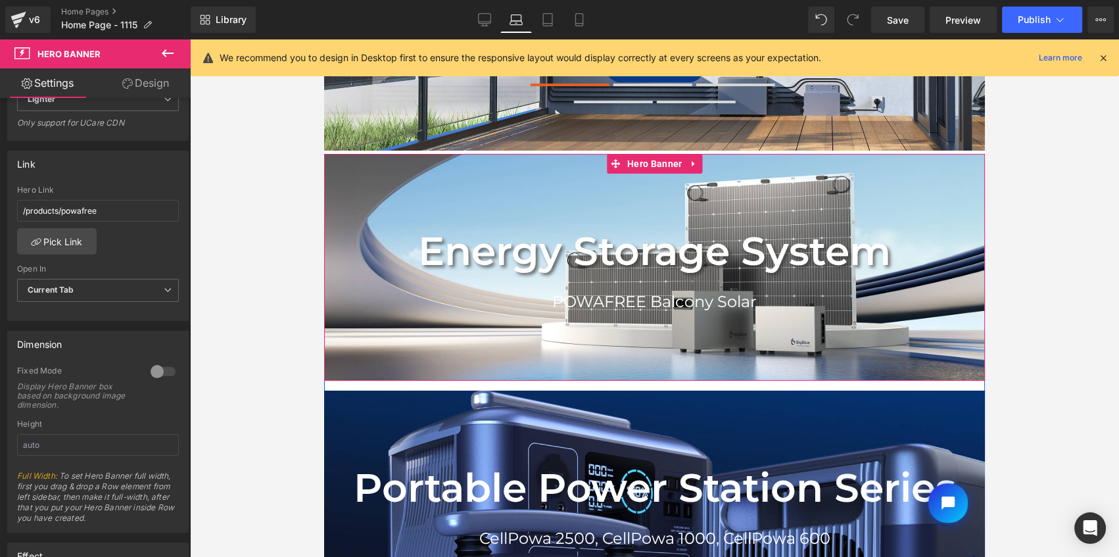
scroll to position [12, 0]
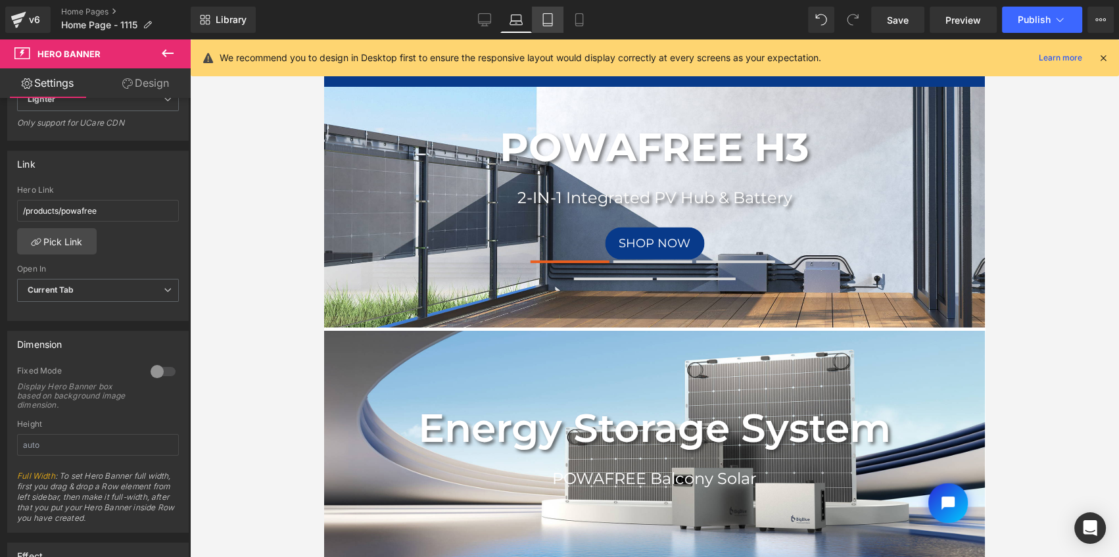
click at [556, 14] on link "Tablet" at bounding box center [548, 20] width 32 height 26
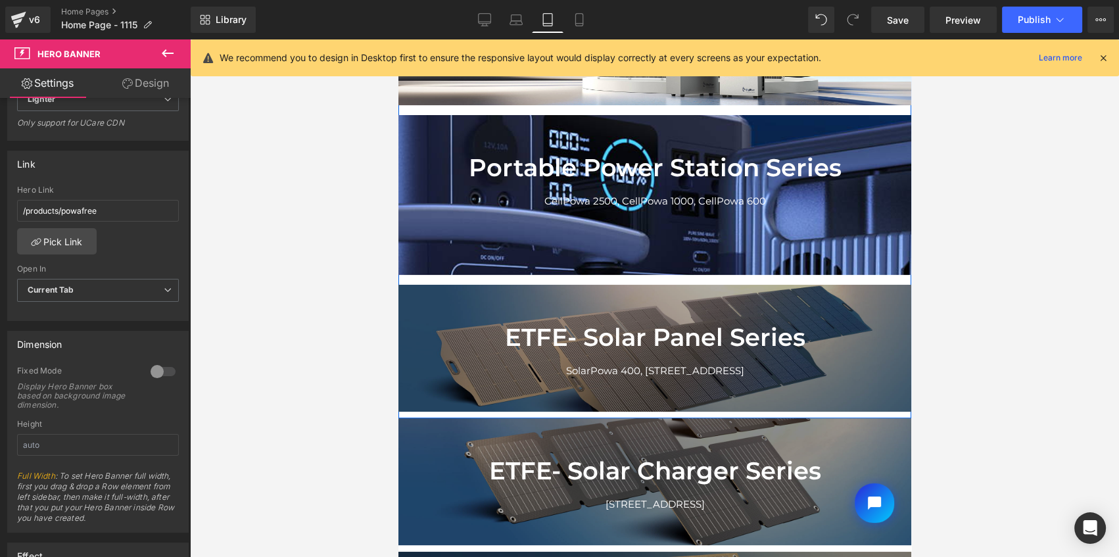
scroll to position [371, 0]
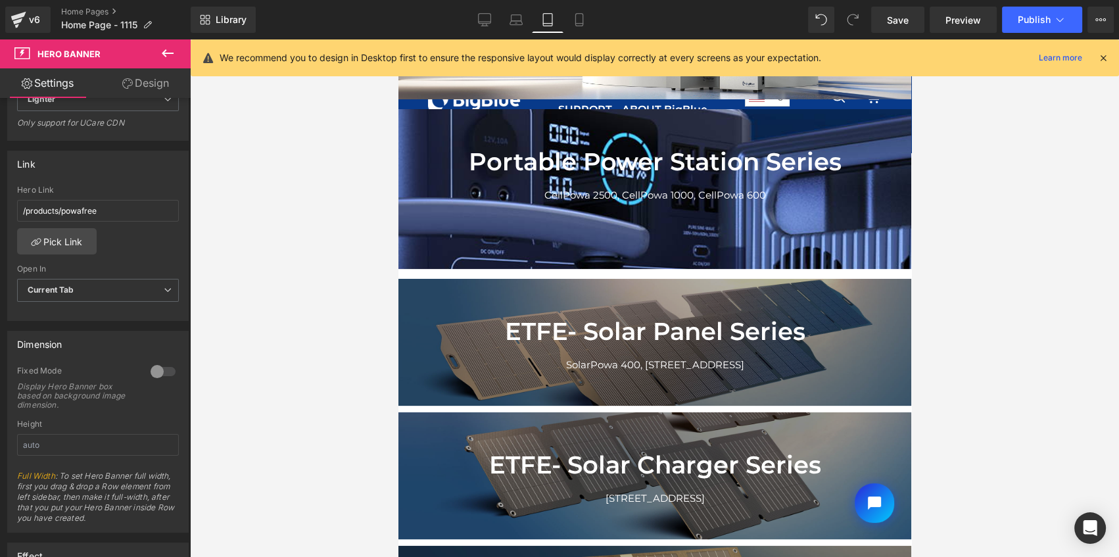
click at [578, 26] on icon at bounding box center [578, 20] width 7 height 12
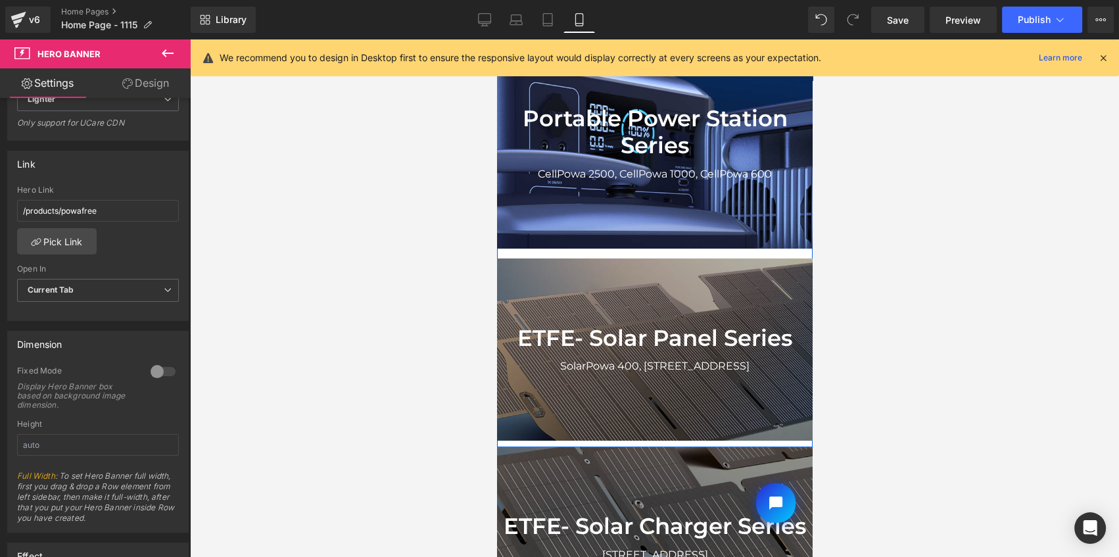
scroll to position [367, 0]
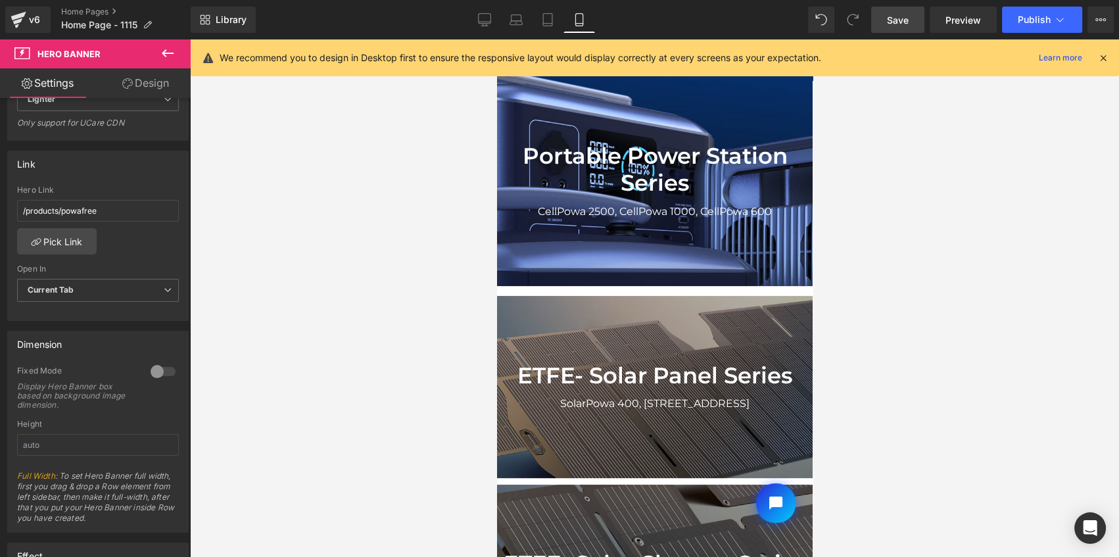
click at [900, 21] on span "Save" at bounding box center [898, 20] width 22 height 14
click at [1029, 24] on span "Publish" at bounding box center [1034, 19] width 33 height 11
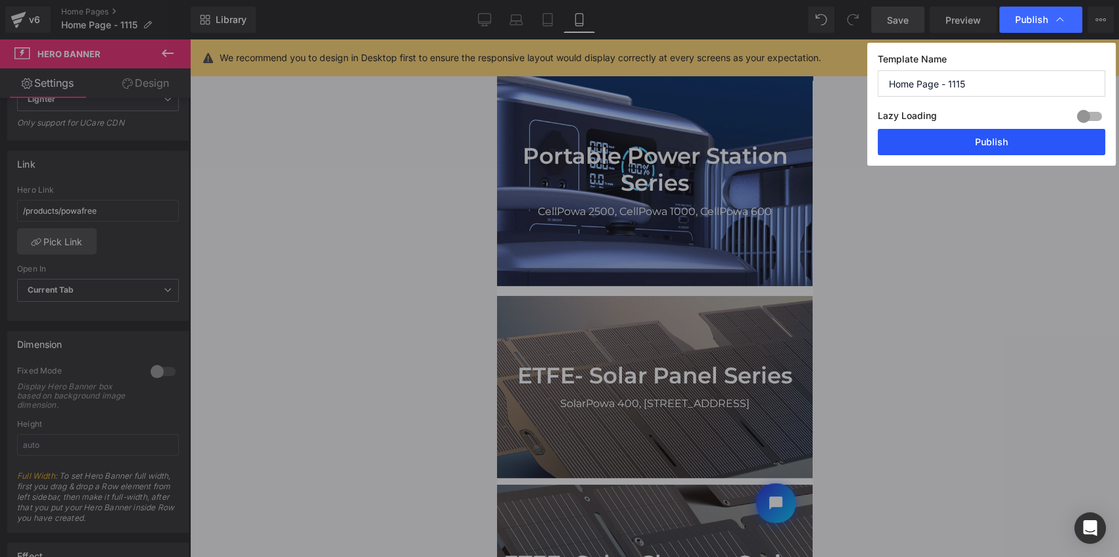
click at [1007, 139] on button "Publish" at bounding box center [991, 142] width 227 height 26
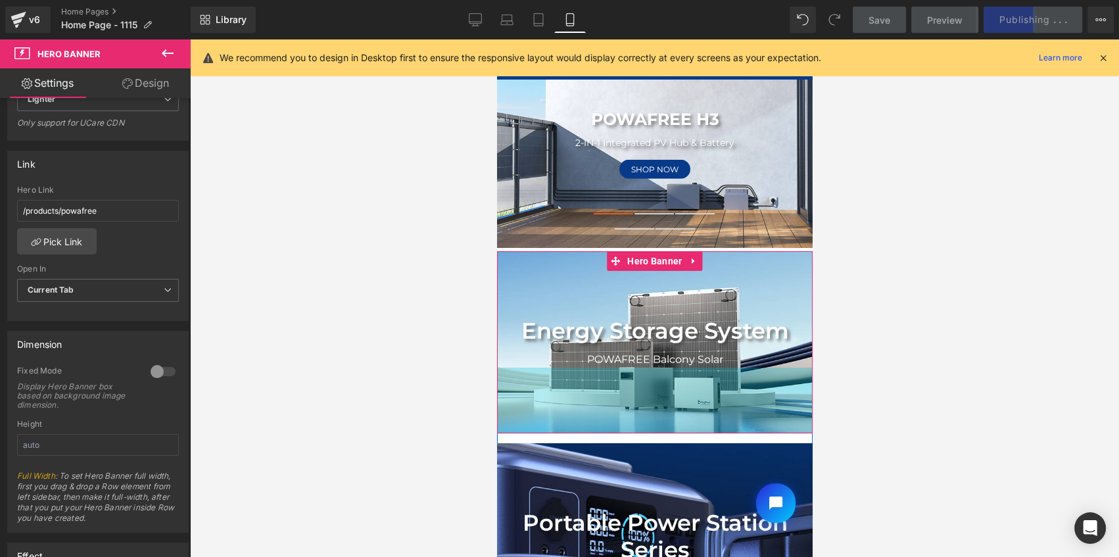
scroll to position [0, 0]
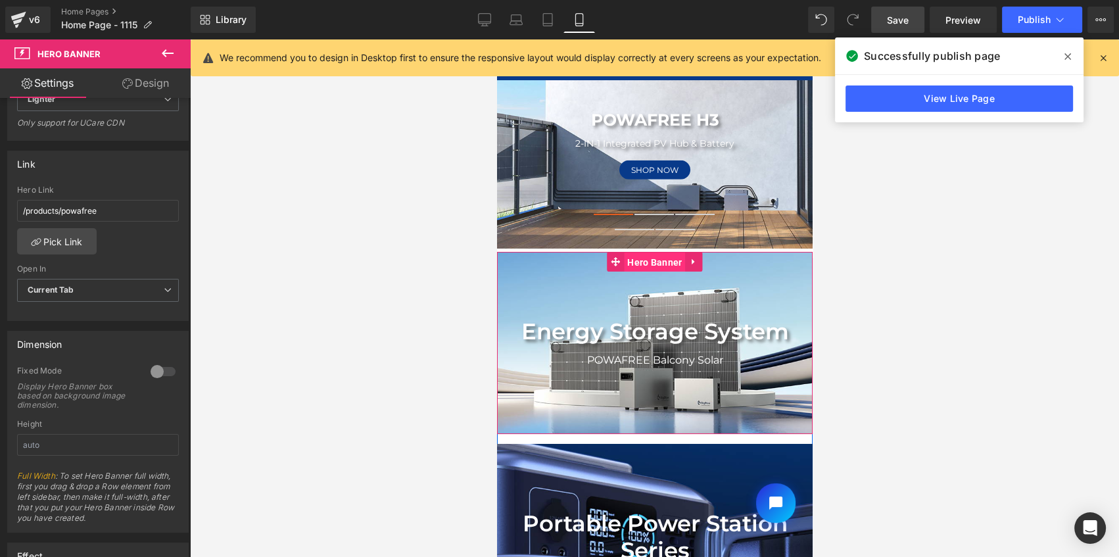
click at [623, 258] on span "Hero Banner" at bounding box center [653, 262] width 61 height 20
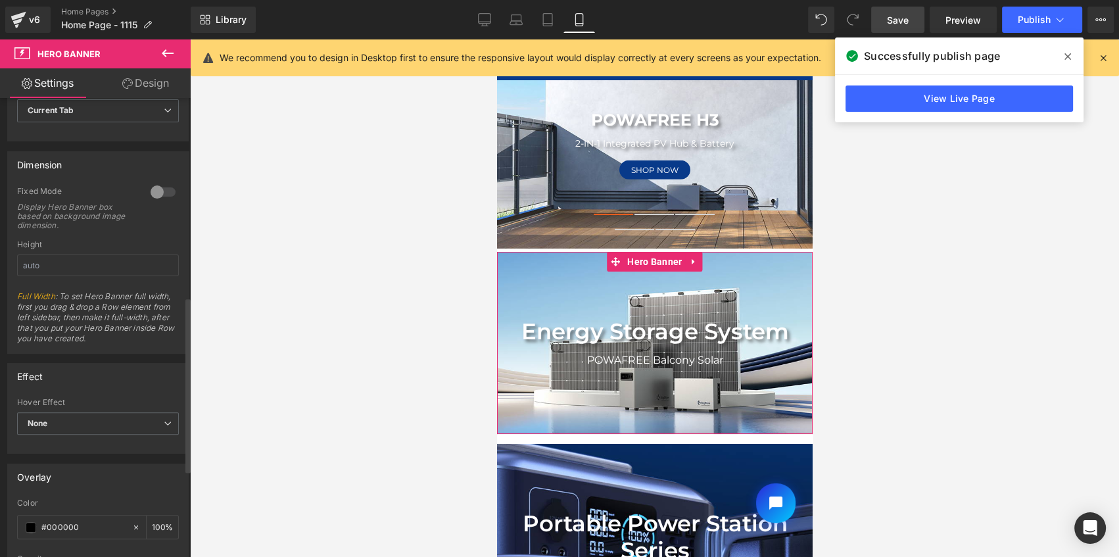
scroll to position [418, 0]
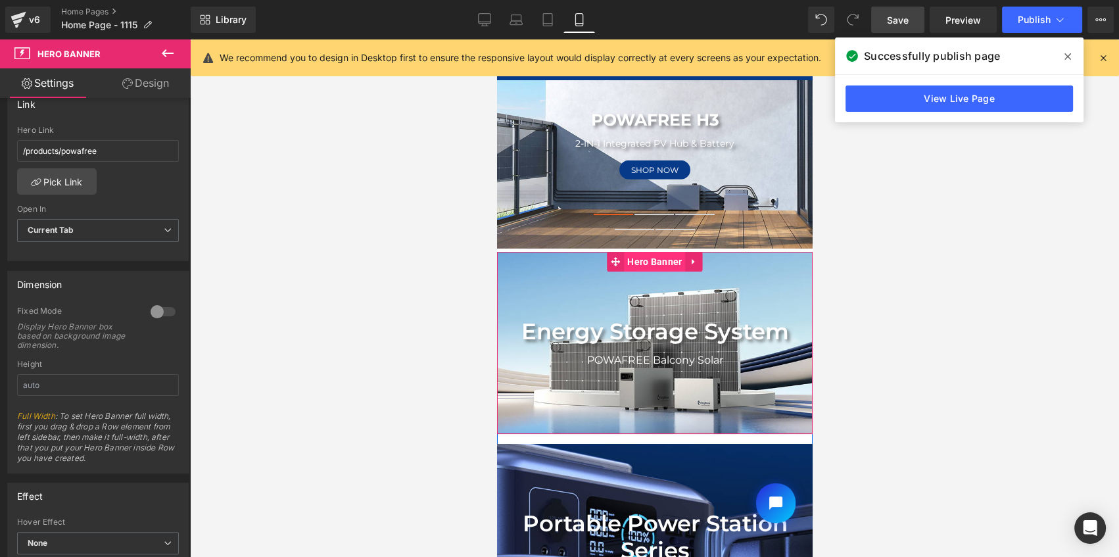
click at [648, 265] on span "Hero Banner" at bounding box center [653, 262] width 61 height 20
click at [491, 20] on icon at bounding box center [485, 19] width 12 height 10
type input "https://ucarecdn.com/e76832c8-5307-468c-8eed-90d2e741998d/-/format/auto/-/previ…"
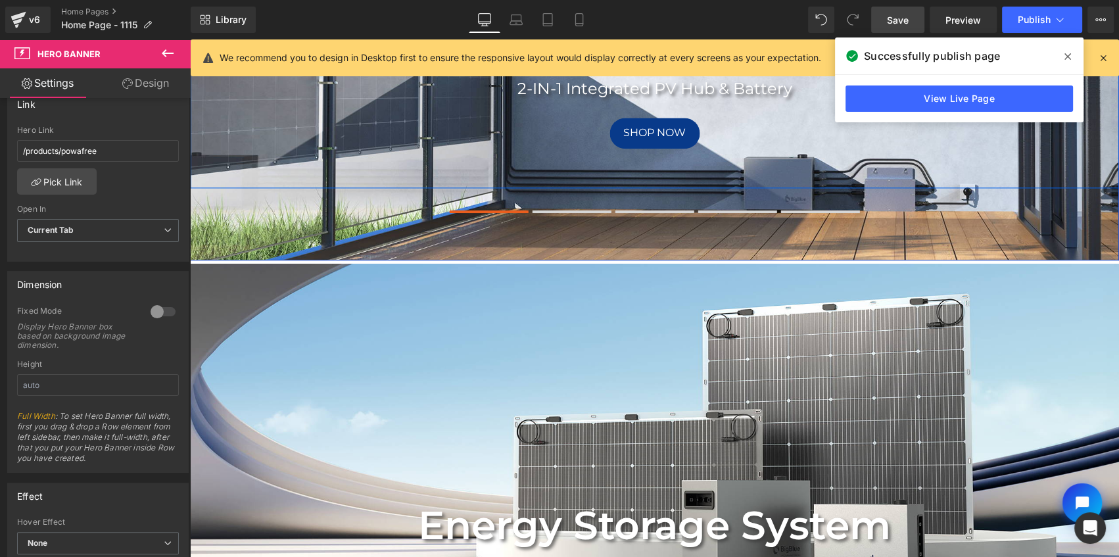
scroll to position [179, 0]
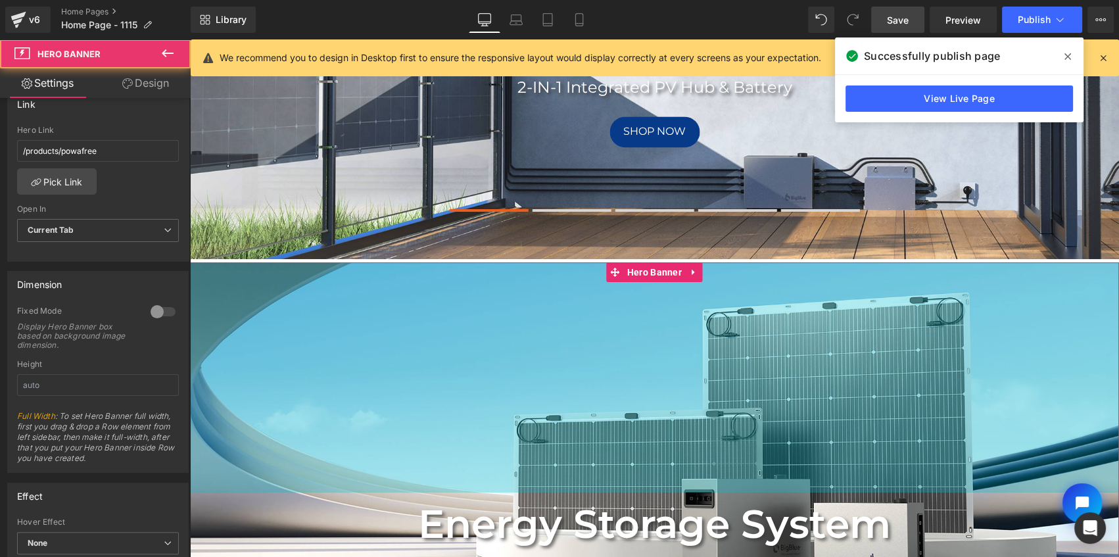
click at [667, 310] on div "Energy Storage System Text Block POWAFREE Balcony Solar Text Block Row Hero Ban…" at bounding box center [654, 441] width 929 height 358
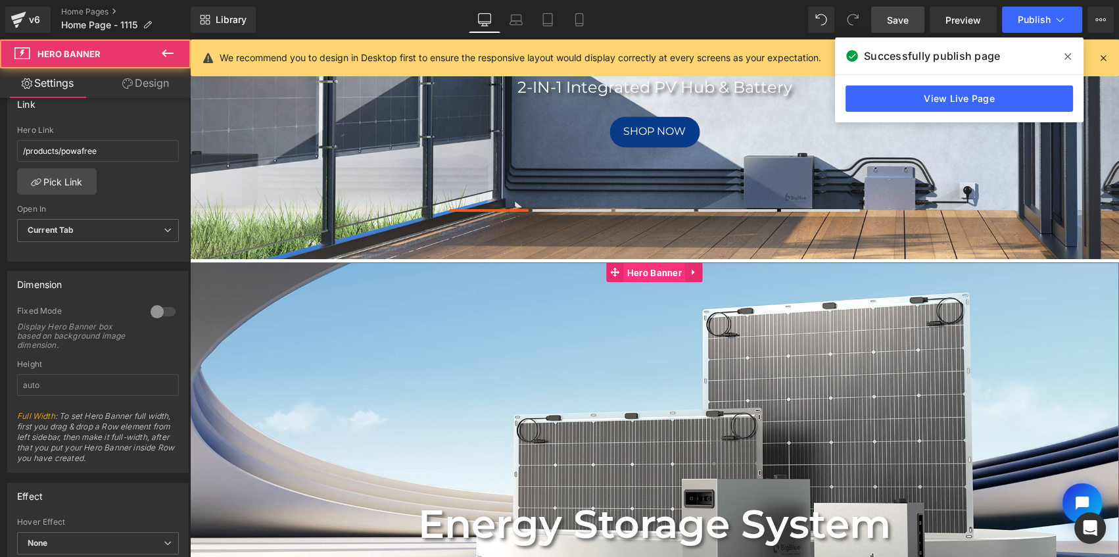
click at [658, 270] on span "Hero Banner" at bounding box center [654, 273] width 61 height 20
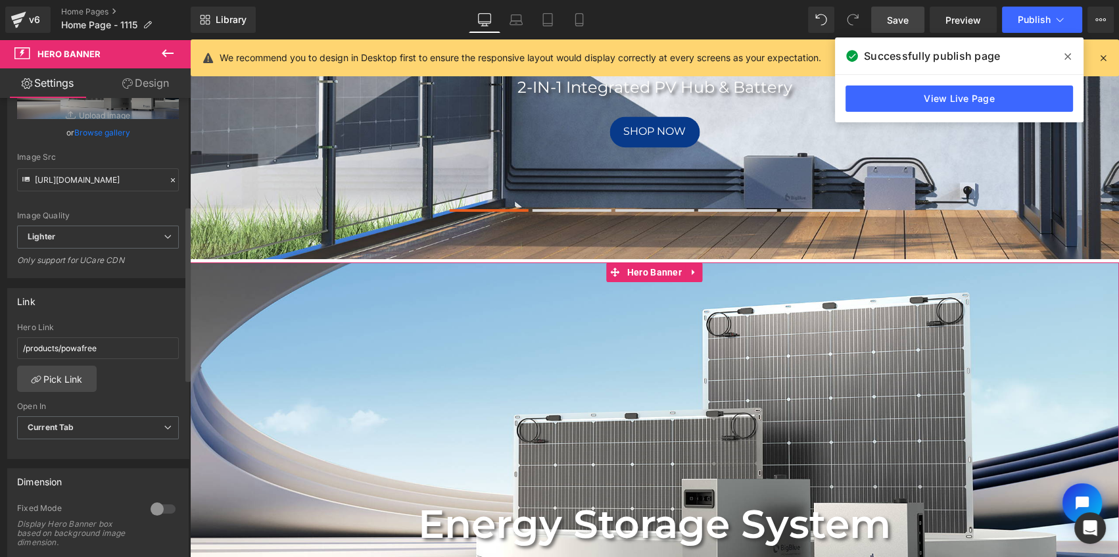
scroll to position [214, 0]
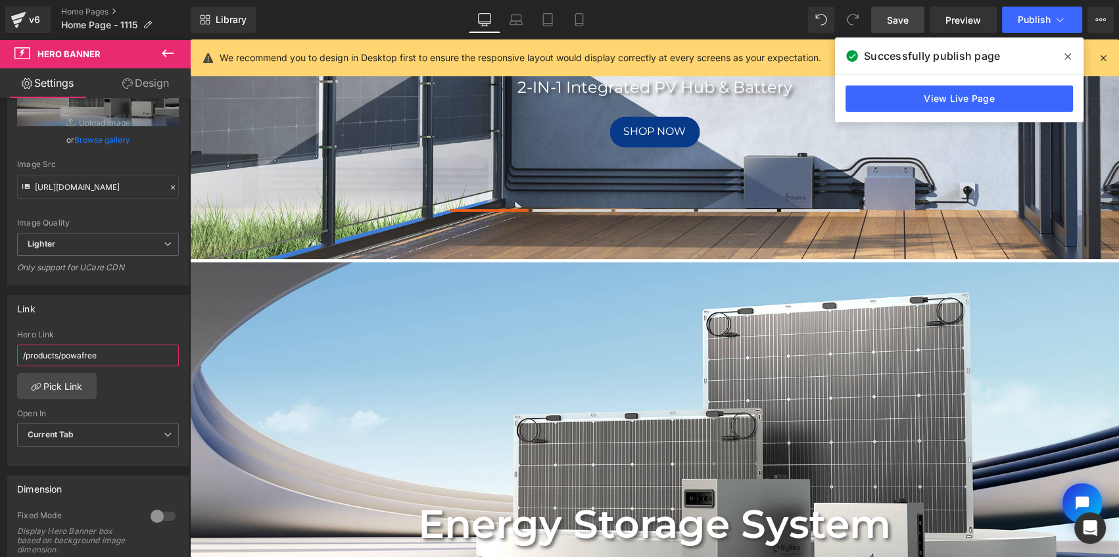
drag, startPoint x: 108, startPoint y: 348, endPoint x: -18, endPoint y: 348, distance: 126.9
click at [0, 348] on html "Hero Banner You are previewing how the will restyle your page. You can not edit…" at bounding box center [559, 278] width 1119 height 557
paste input "https://bigblue-tech.com/products/powafree-balcony-solar-d"
type input "https://bigblue-tech.com/products/powafree-balcony-solar-de"
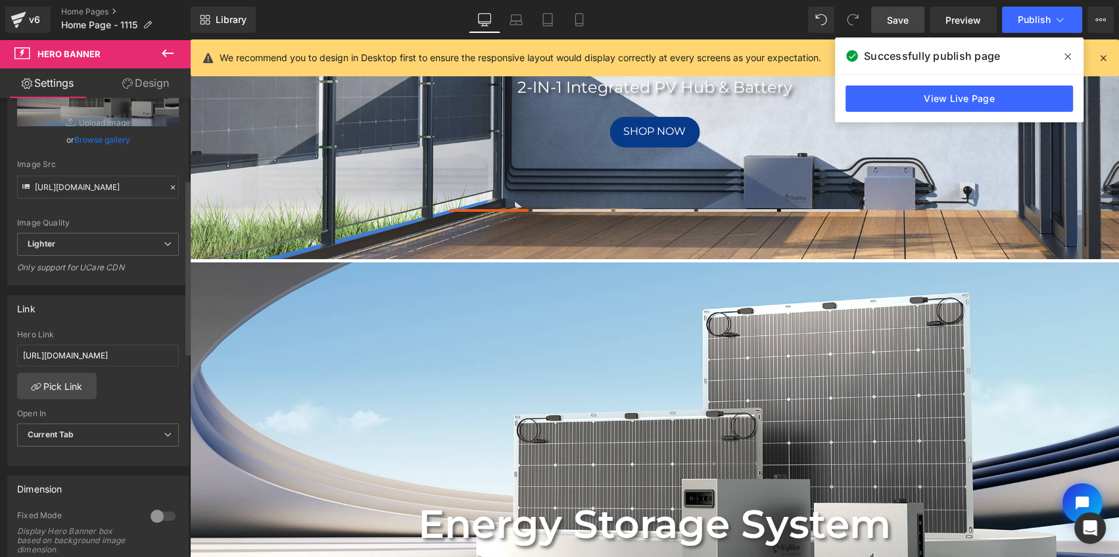
scroll to position [0, 0]
click at [133, 304] on div "Link" at bounding box center [98, 308] width 180 height 25
click at [901, 19] on span "Save" at bounding box center [898, 20] width 22 height 14
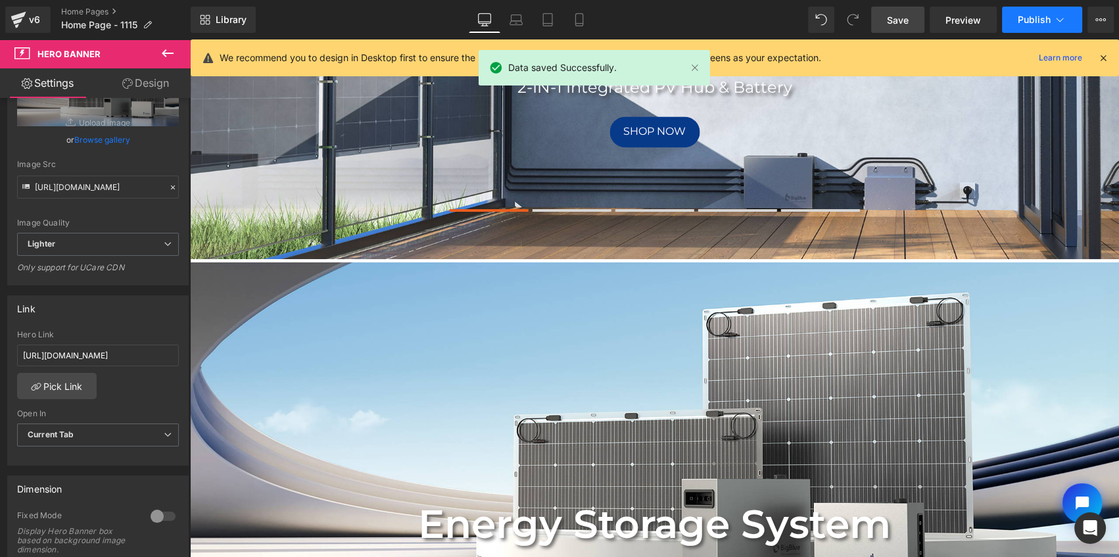
click at [1023, 24] on span "Publish" at bounding box center [1034, 19] width 33 height 11
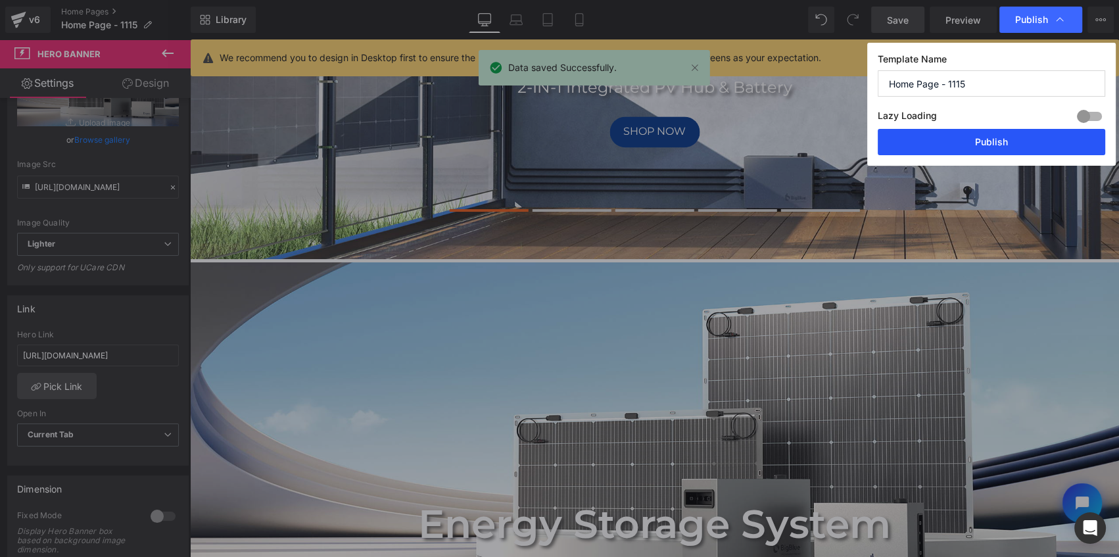
click at [1006, 145] on button "Publish" at bounding box center [991, 142] width 227 height 26
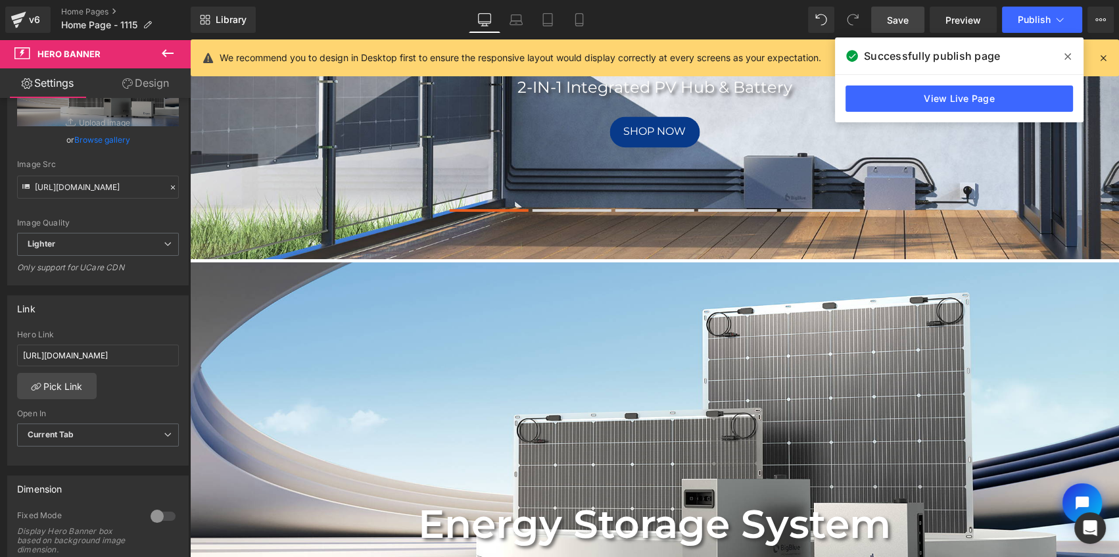
drag, startPoint x: 1067, startPoint y: 56, endPoint x: 811, endPoint y: 60, distance: 256.4
click at [1067, 56] on icon at bounding box center [1067, 56] width 7 height 7
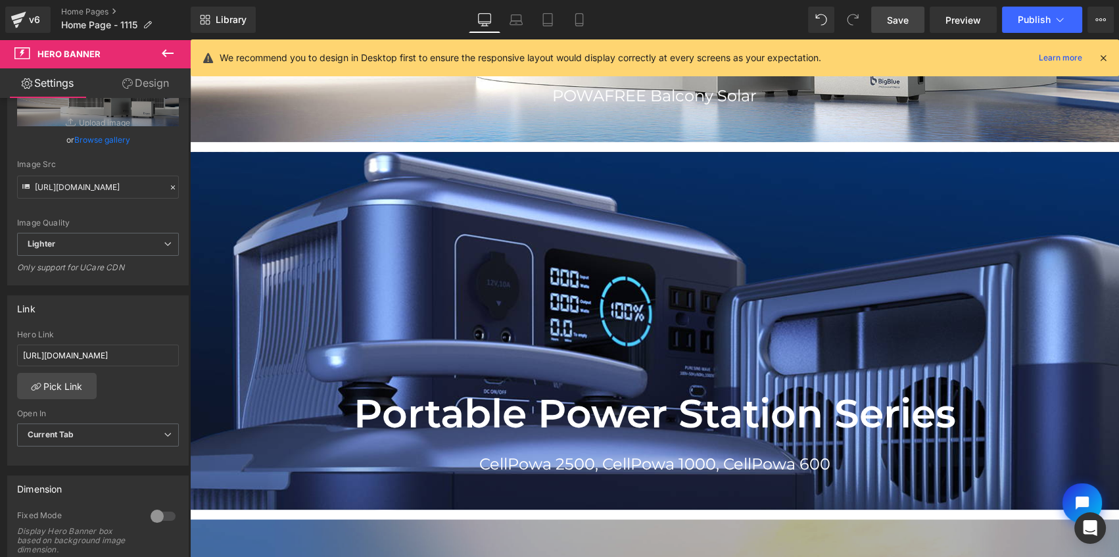
scroll to position [358, 0]
